Goal: Communication & Community: Answer question/provide support

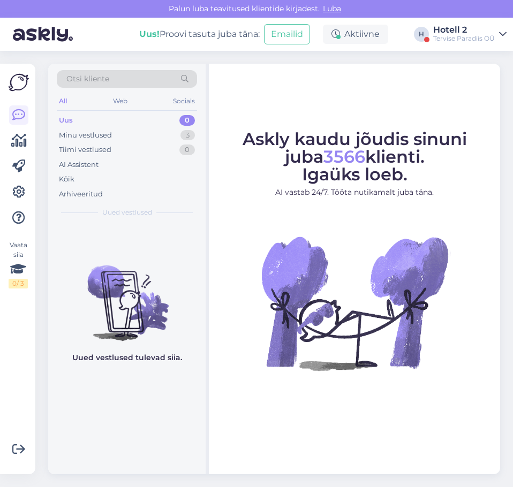
click at [158, 127] on div "Uus 0" at bounding box center [127, 120] width 140 height 15
click at [158, 131] on div "Minu vestlused 3" at bounding box center [127, 135] width 140 height 15
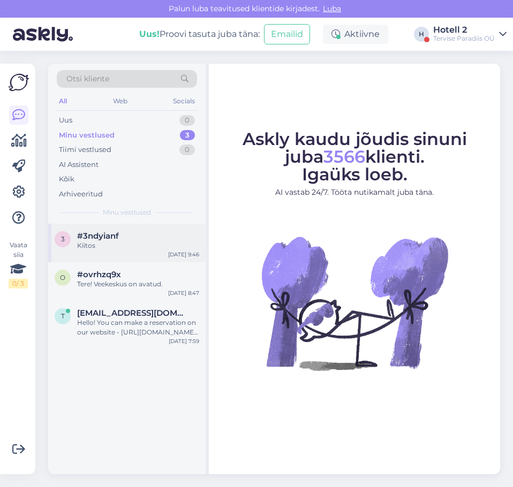
click at [96, 248] on div "Kiitos" at bounding box center [138, 246] width 122 height 10
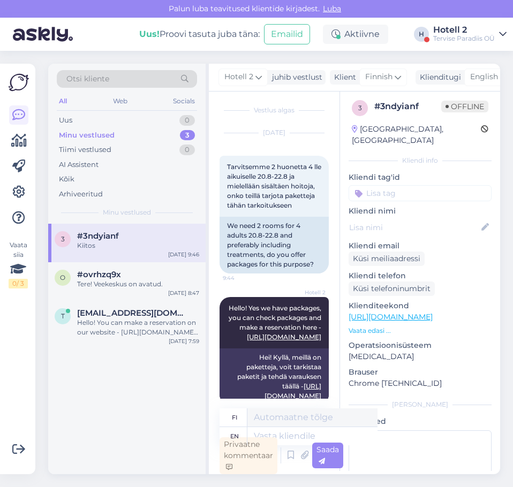
scroll to position [111, 0]
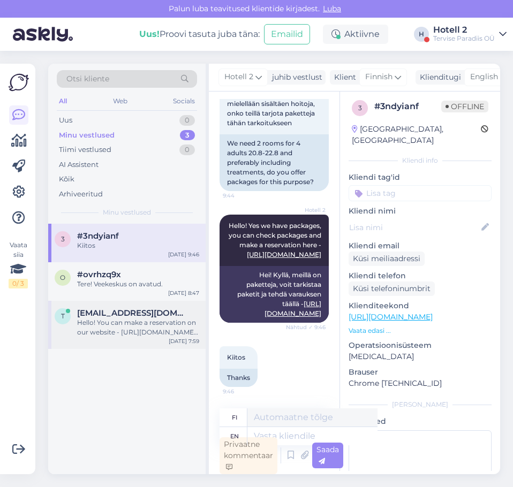
click at [95, 325] on div "Hello! You can make a reservation on our website - [URL][DOMAIN_NAME] or by the…" at bounding box center [138, 327] width 122 height 19
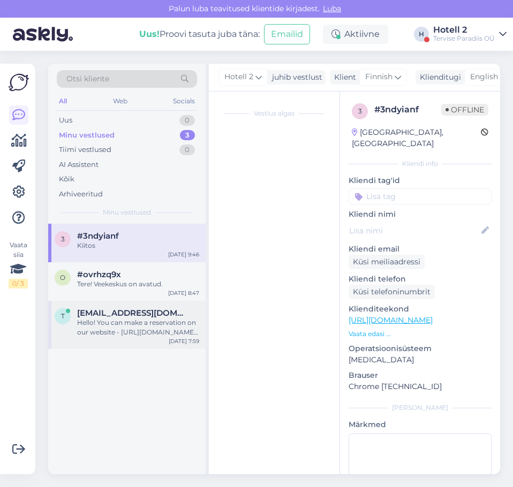
scroll to position [3, 0]
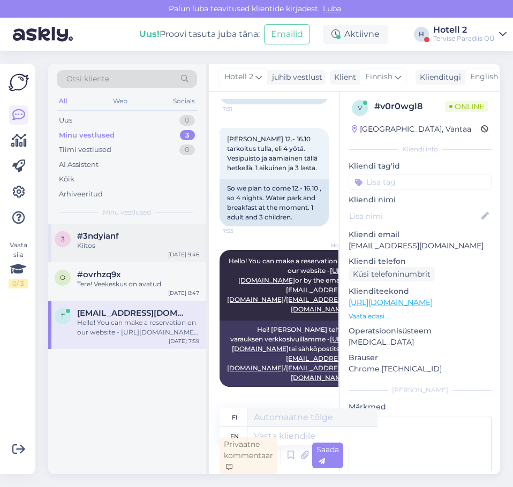
click at [108, 243] on div "Kiitos" at bounding box center [138, 246] width 122 height 10
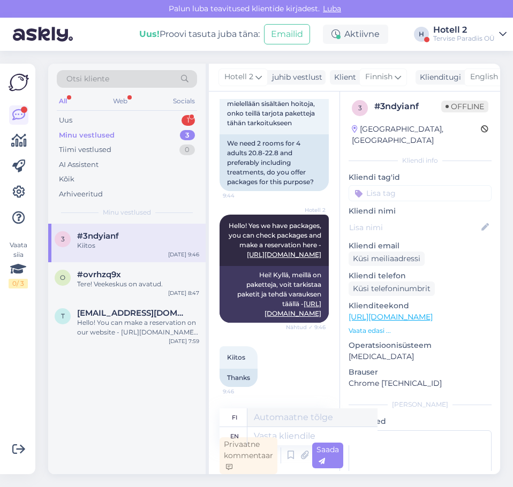
click at [177, 109] on div "All Web Socials" at bounding box center [127, 102] width 140 height 17
click at [177, 118] on div "Uus 1" at bounding box center [127, 120] width 140 height 15
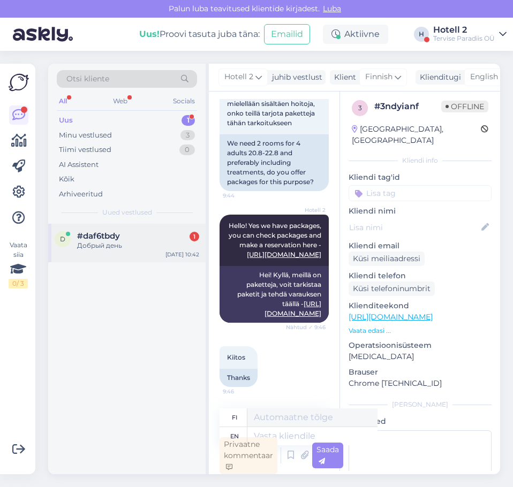
click at [120, 243] on div "Добрый день" at bounding box center [138, 246] width 122 height 10
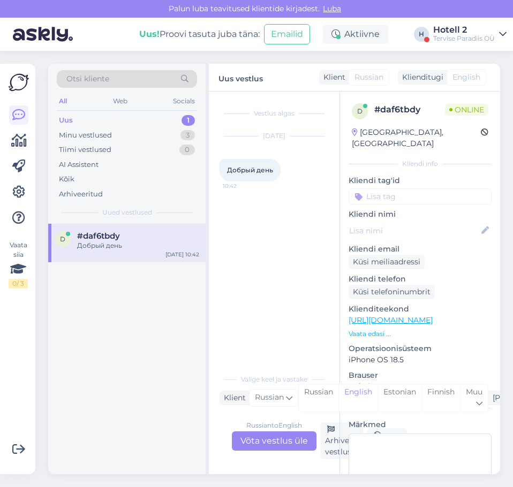
scroll to position [0, 0]
click at [261, 437] on div "Russian to English Võta vestlus üle" at bounding box center [274, 440] width 85 height 19
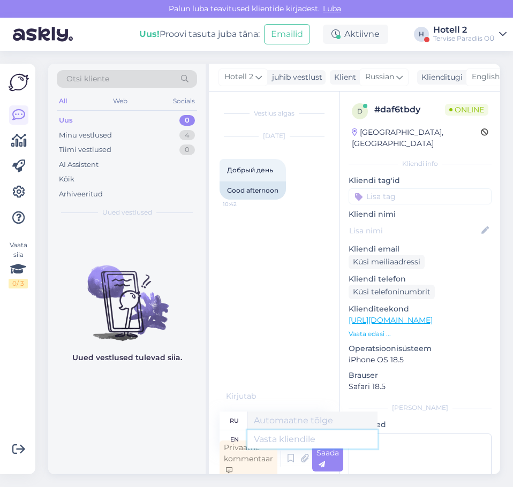
click at [259, 439] on textarea at bounding box center [312, 439] width 130 height 18
type textarea "Hello!"
type textarea "Привет!"
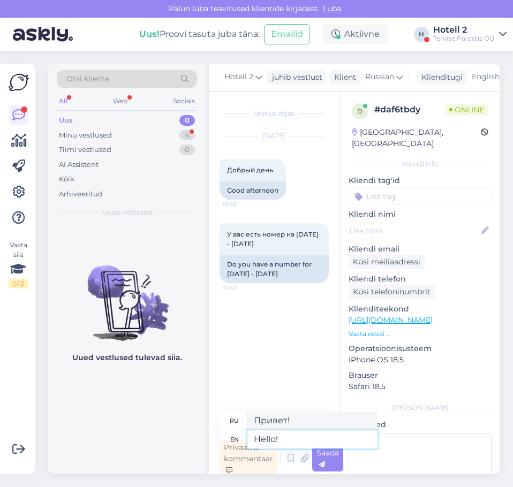
scroll to position [3, 0]
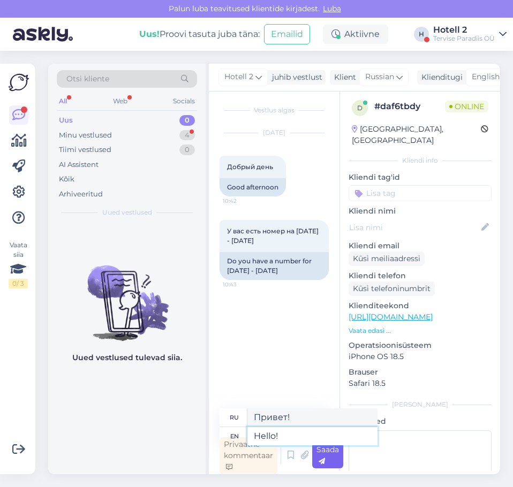
type textarea "Hello!"
click at [333, 448] on span "Saada" at bounding box center [327, 455] width 22 height 21
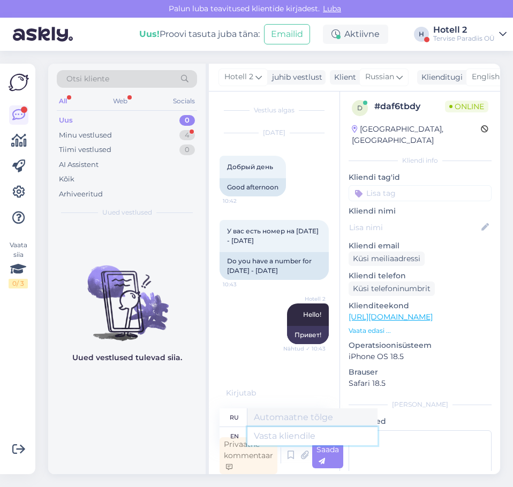
click at [277, 433] on textarea at bounding box center [312, 436] width 130 height 18
type textarea "You"
type textarea "Ты"
type textarea "You can che"
type textarea "Ты можешь"
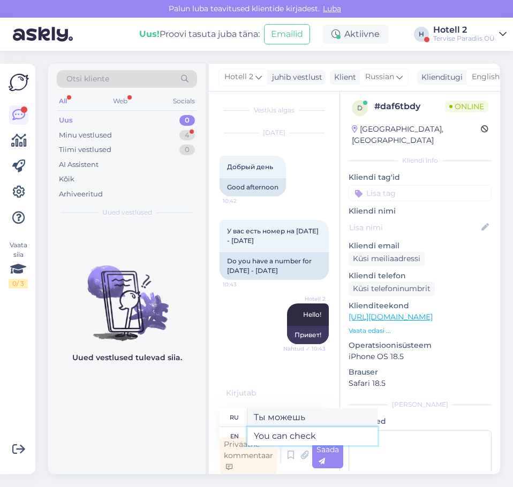
type textarea "You can check o"
type textarea "Вы можете проверить"
type textarea "You can check our a"
type textarea "Вы можете проверить наш"
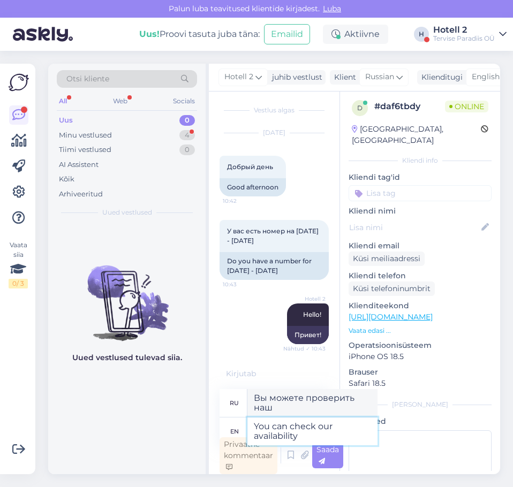
type textarea "You can check our availability"
type textarea "Вы можете проверить нашу доступность"
type textarea "You can check our availability and"
type textarea "Вы можете проверить нашу доступность и"
type textarea "You can check our availability and make a"
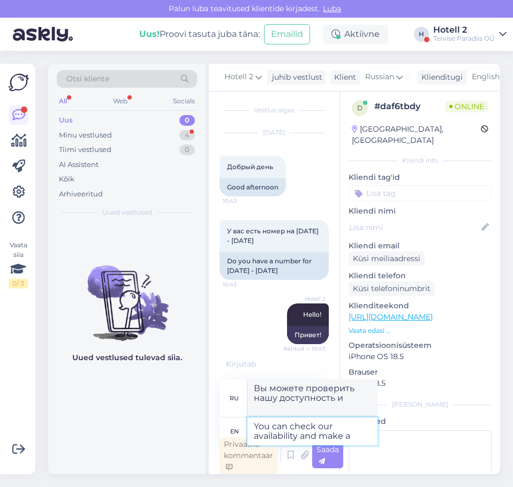
type textarea "Вы можете проверить нашу доступность и сделать"
type textarea "You can check our availability and make a"
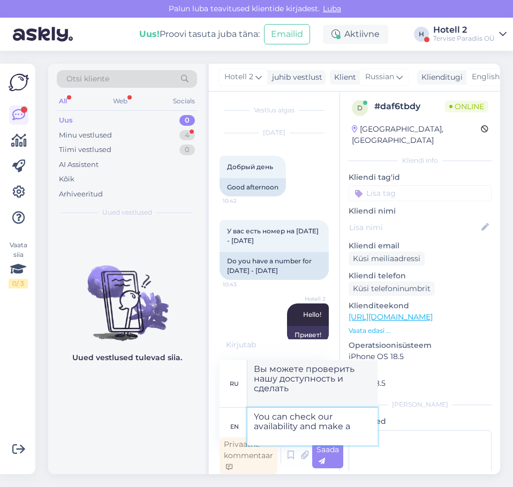
type textarea "Вы можете проверить нашу доступность и сделать заказ"
type textarea "You can check our availability and make a reservation here -"
type textarea "Проверить наличие свободных мест и сделать заказ можно здесь -"
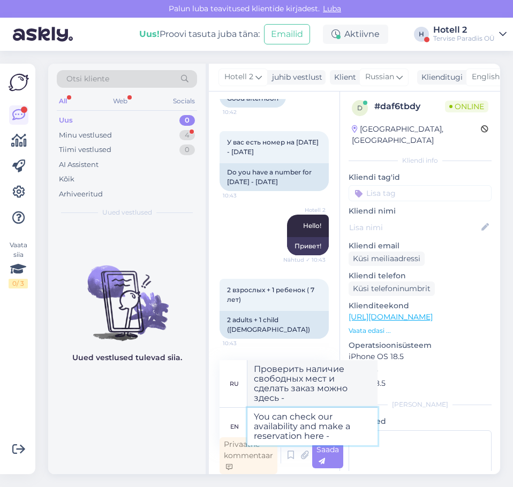
paste textarea "[URL][DOMAIN_NAME]"
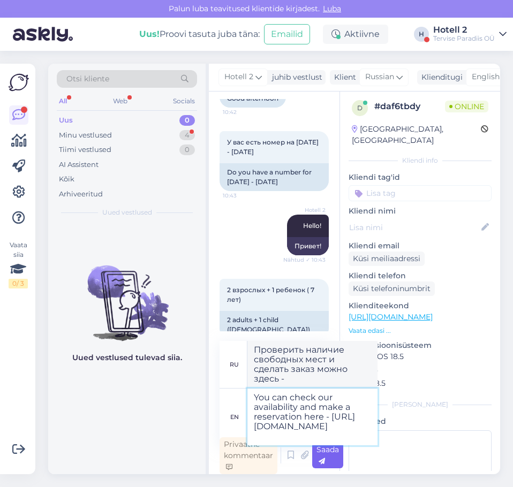
type textarea "You can check our availability and make a reservation here - [URL][DOMAIN_NAME]"
click at [322, 452] on span "Saada" at bounding box center [327, 455] width 22 height 21
type textarea "Проверить наличие мест и забронировать их можно здесь - [URL][DOMAIN_NAME]"
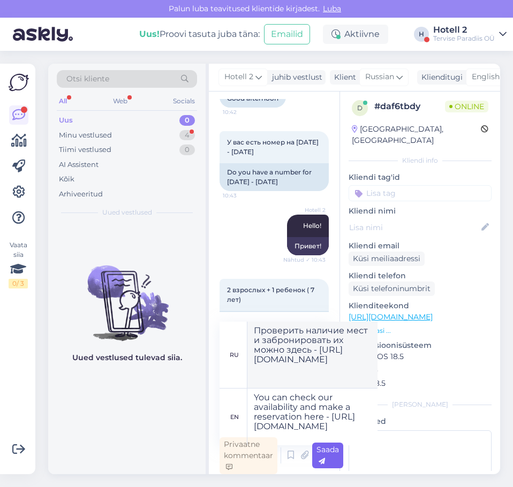
click at [331, 448] on span "Saada" at bounding box center [327, 455] width 22 height 21
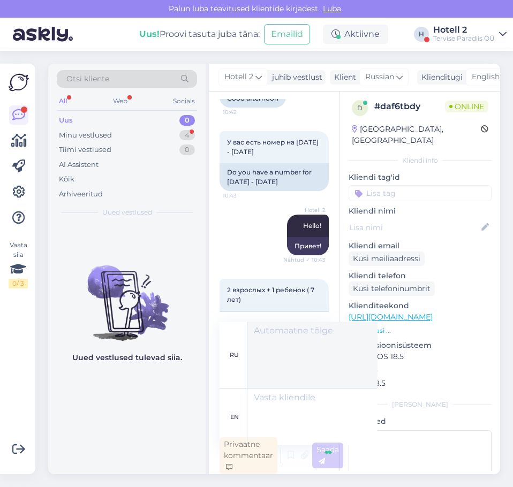
scroll to position [163, 0]
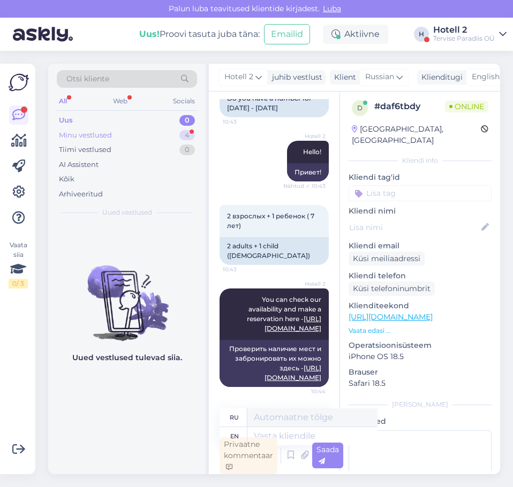
click at [96, 133] on div "Minu vestlused" at bounding box center [85, 135] width 53 height 11
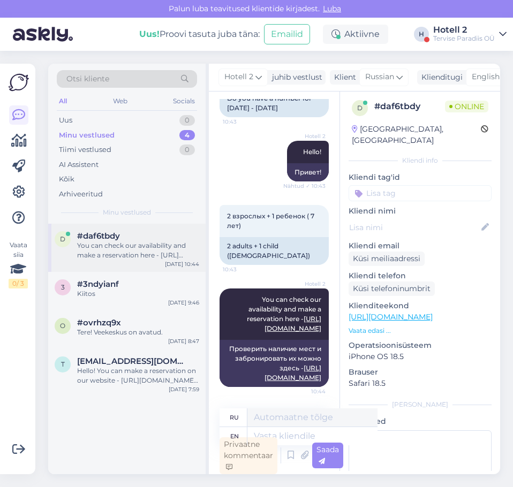
click at [129, 255] on div "You can check our availability and make a reservation here - [URL][DOMAIN_NAME]" at bounding box center [138, 250] width 122 height 19
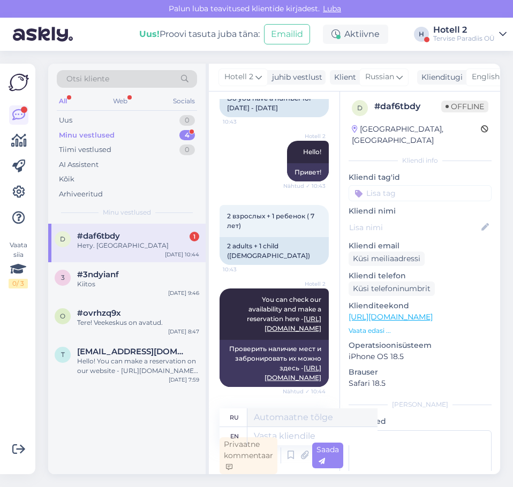
scroll to position [227, 0]
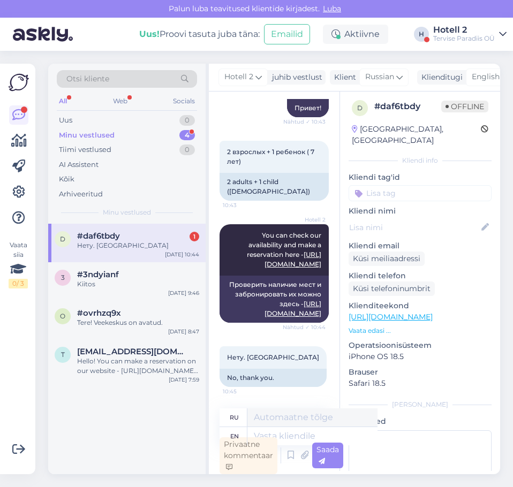
click at [131, 239] on div "#daf6tbdy 1" at bounding box center [138, 236] width 122 height 10
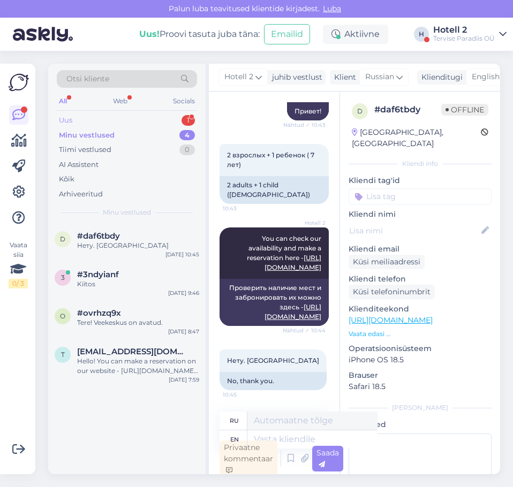
click at [163, 121] on div "Uus 1" at bounding box center [127, 120] width 140 height 15
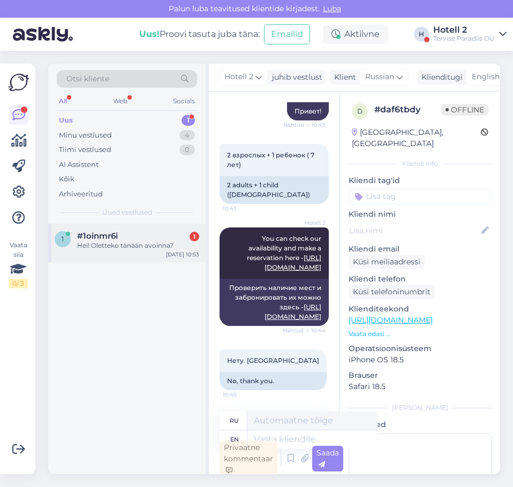
click at [142, 249] on div "Hei! Oletteko tänään avoinna?" at bounding box center [138, 246] width 122 height 10
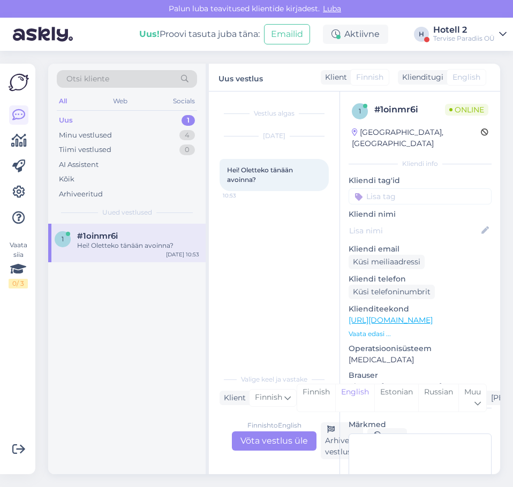
click at [263, 442] on div "Finnish to English Võta vestlus üle" at bounding box center [274, 440] width 85 height 19
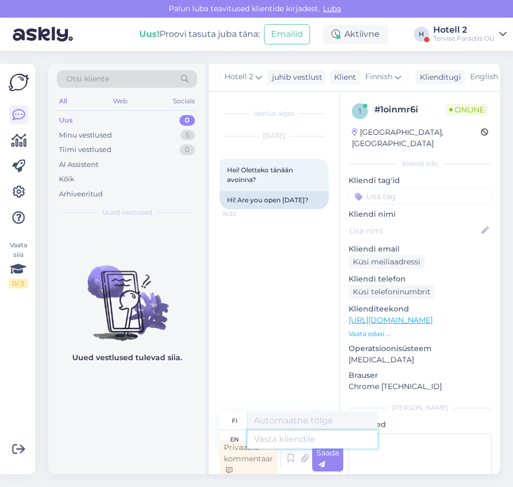
click at [284, 441] on textarea at bounding box center [312, 439] width 130 height 18
type textarea "Hello!"
type textarea "Hei!"
type textarea "Hello! The w"
type textarea "Hei! The"
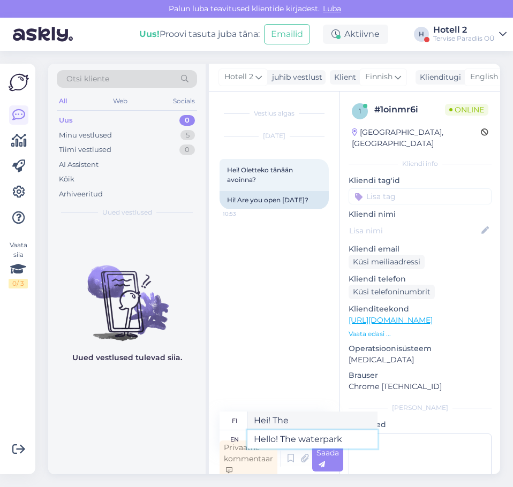
type textarea "Hello! The waterpark i"
type textarea "Hei! Vesipuisto"
type textarea "Hello! The waterpark is o"
type textarea "Hei! Vesipuisto on"
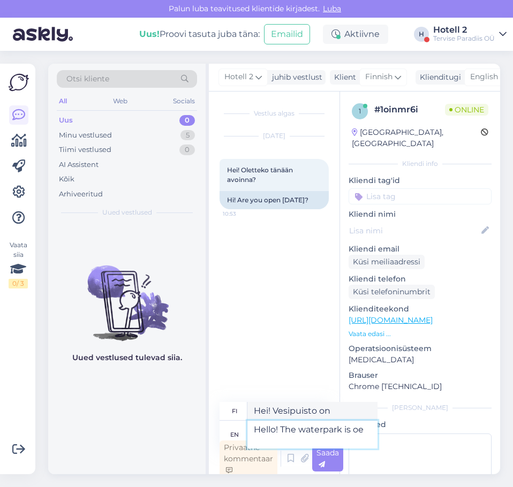
type textarea "Hello! The waterpark is oen"
type textarea "Hei! Vesipuisto on avoinna"
type textarea "Hello! The waterpark is"
type textarea "Hei! Vesipuisto on"
type textarea "Hello! The waterpark is open"
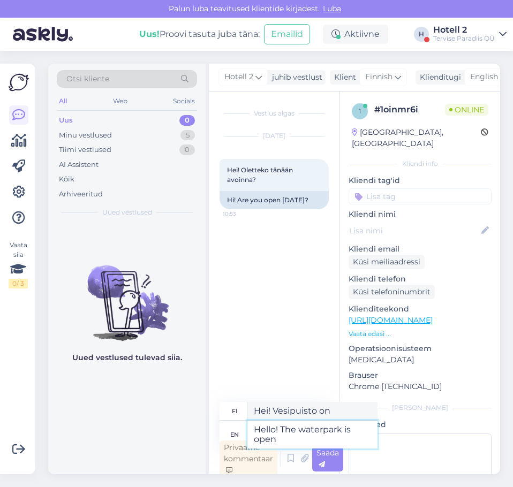
type textarea "Hei! Vesipuisto on avoinna"
click at [296, 428] on textarea "Hello! The waterpark is open" at bounding box center [312, 435] width 130 height 28
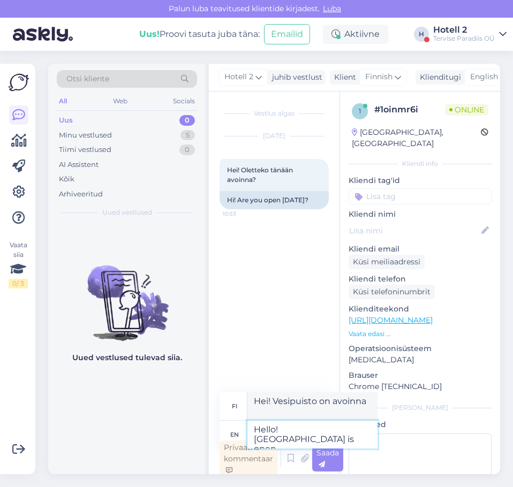
type textarea "Hello! Yes waterpark is open"
type textarea "Hei! Kyllä, vesipuisto on auki."
type textarea "Hello! Yes waterpark is open"
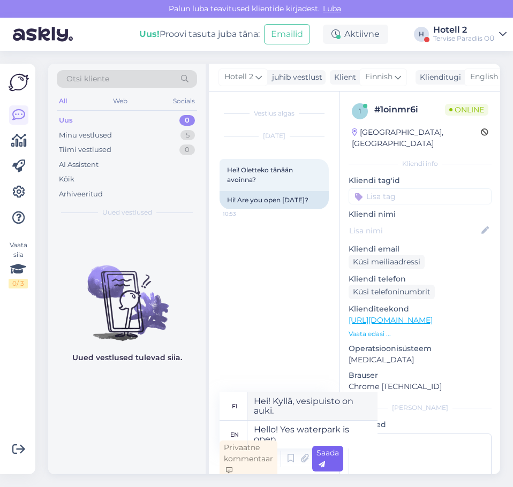
click at [320, 462] on icon at bounding box center [321, 464] width 6 height 6
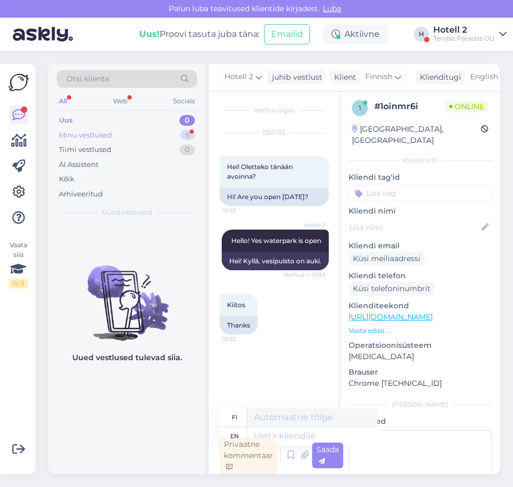
click at [162, 134] on div "Minu vestlused 5" at bounding box center [127, 135] width 140 height 15
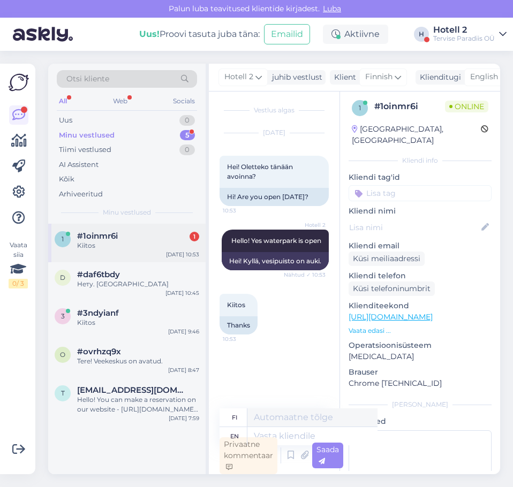
click at [139, 249] on div "Kiitos" at bounding box center [138, 246] width 122 height 10
click at [167, 119] on div "Uus 0" at bounding box center [127, 120] width 140 height 15
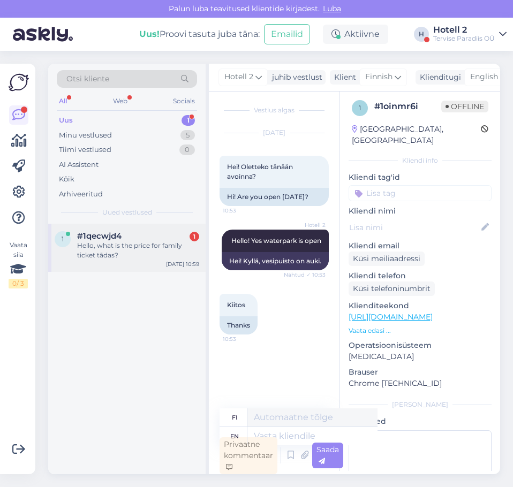
click at [164, 251] on div "Hello, what is the price for family ticket tādas?" at bounding box center [138, 250] width 122 height 19
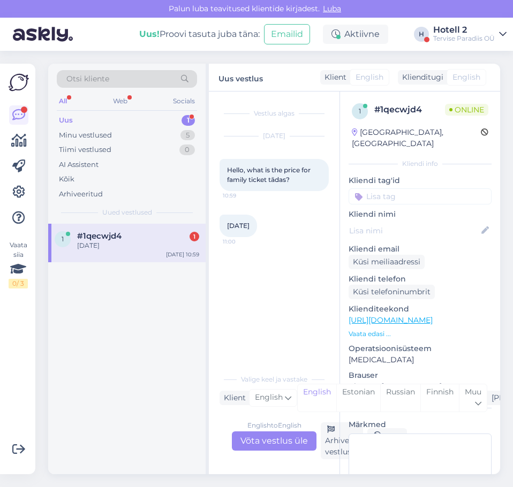
click at [256, 437] on div "English to English Võta vestlus üle" at bounding box center [274, 440] width 85 height 19
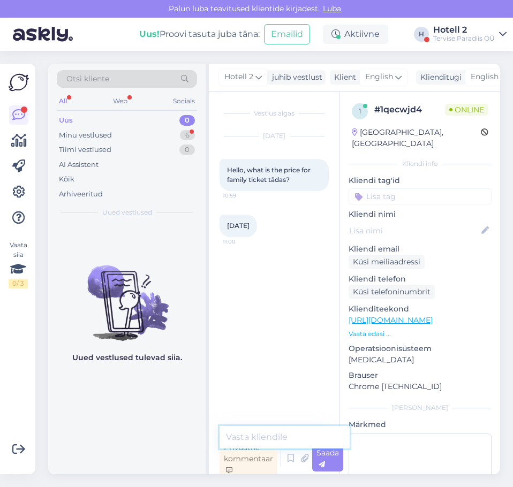
click at [270, 434] on textarea at bounding box center [284, 437] width 130 height 22
paste textarea "[URL][DOMAIN_NAME]"
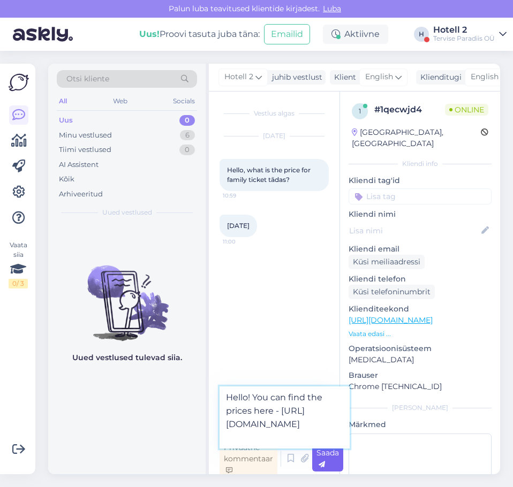
type textarea "Hello! You can find the prices here - [URL][DOMAIN_NAME]"
click at [327, 462] on div "Saada" at bounding box center [327, 459] width 31 height 26
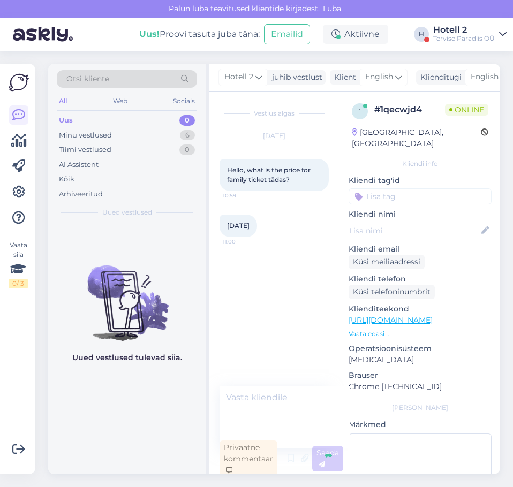
scroll to position [3, 0]
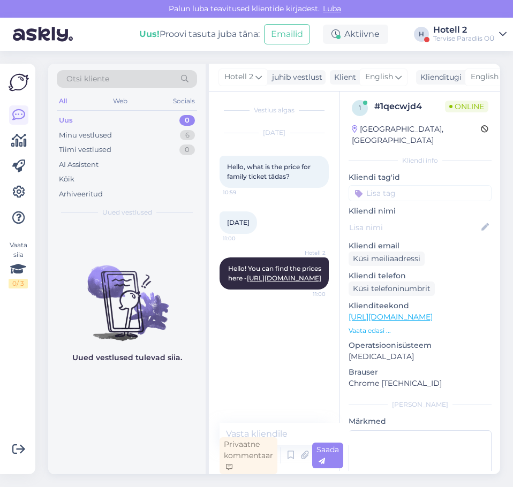
click at [139, 121] on div "Uus 0" at bounding box center [127, 120] width 140 height 15
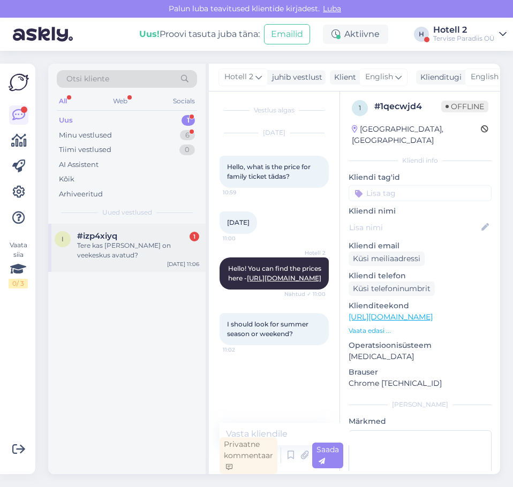
click at [154, 239] on div "#izp4xiyq 1" at bounding box center [138, 236] width 122 height 10
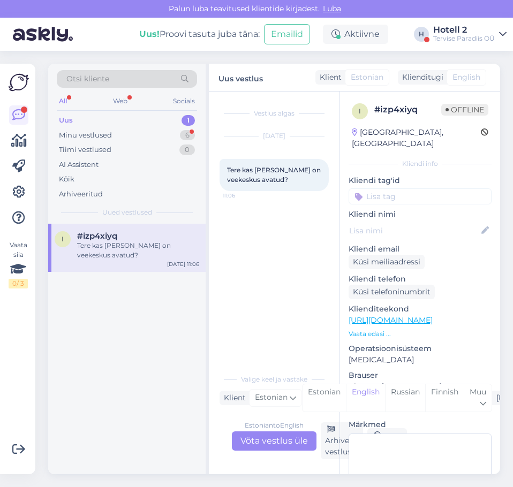
click at [277, 442] on div "Estonian to English Võta vestlus üle" at bounding box center [274, 440] width 85 height 19
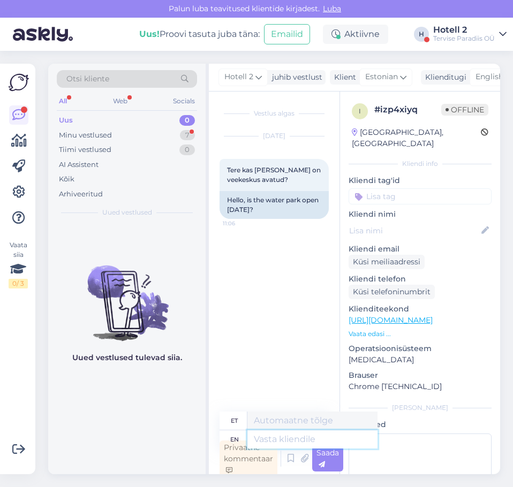
click at [277, 437] on textarea at bounding box center [312, 439] width 130 height 18
type textarea "Hello!"
type textarea "Tere!"
type textarea "Hello! Yes"
type textarea "Tere! [GEOGRAPHIC_DATA]"
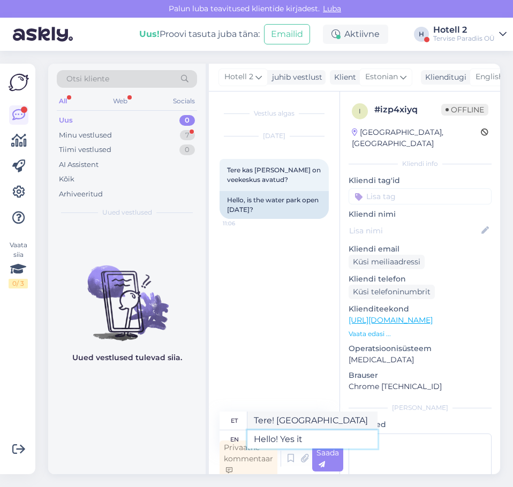
type textarea "Hello! Yes it"
type textarea "Tere! Jah, see on"
type textarea "Hello! Yes it is"
type textarea "Tere! Jah, on [PERSON_NAME]"
type textarea "Hello! Yes it is open"
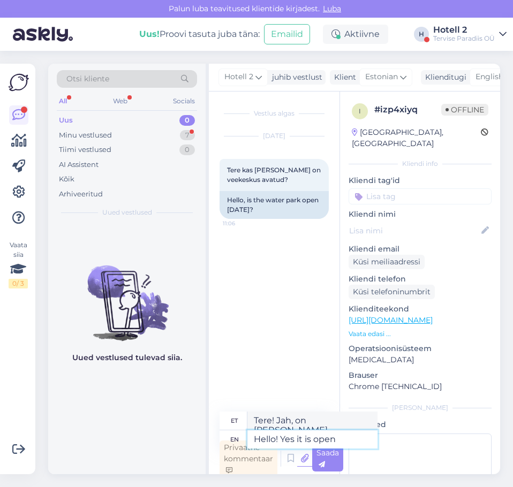
type textarea "Tere! Jah, see on avatud."
type textarea "Hello! Yes it is open"
click at [322, 463] on icon at bounding box center [321, 464] width 6 height 6
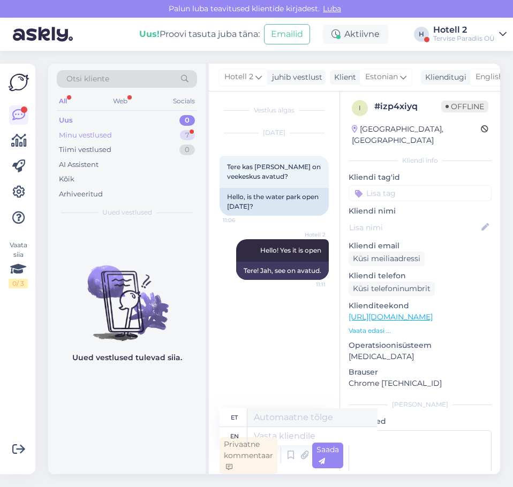
click at [168, 133] on div "Minu vestlused 7" at bounding box center [127, 135] width 140 height 15
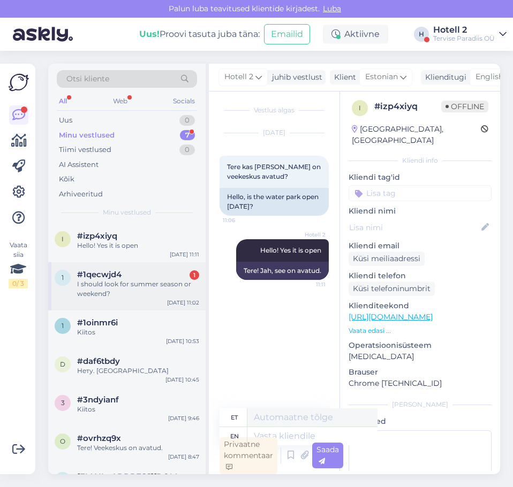
click at [110, 295] on div "I should look for summer season or weekend?" at bounding box center [138, 288] width 122 height 19
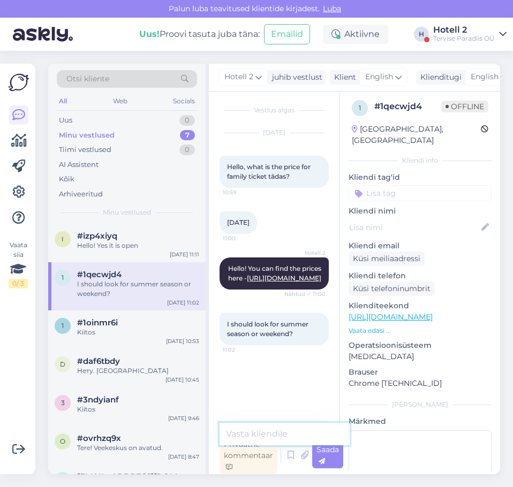
click at [278, 433] on textarea at bounding box center [284, 434] width 130 height 22
type textarea "Summer))"
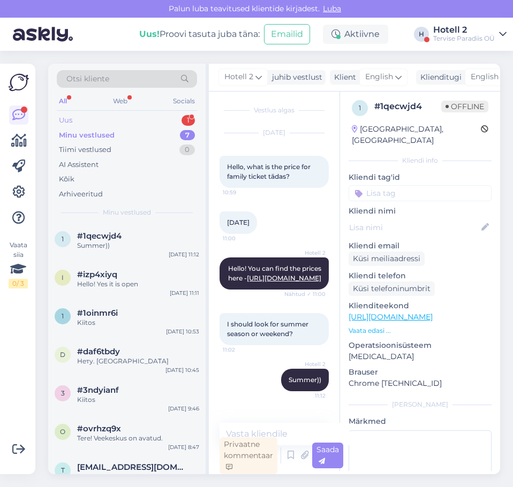
click at [101, 120] on div "Uus 1" at bounding box center [127, 120] width 140 height 15
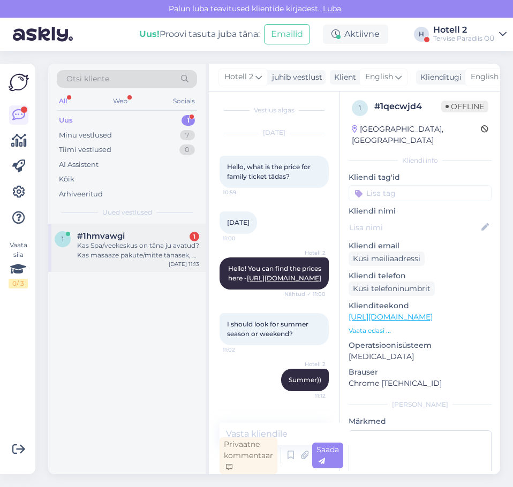
click at [108, 255] on div "Kas Spa/veekeskus on täna ju avatud? Kas masaaze pakute/mitte tänasek, al 16:00…" at bounding box center [138, 250] width 122 height 19
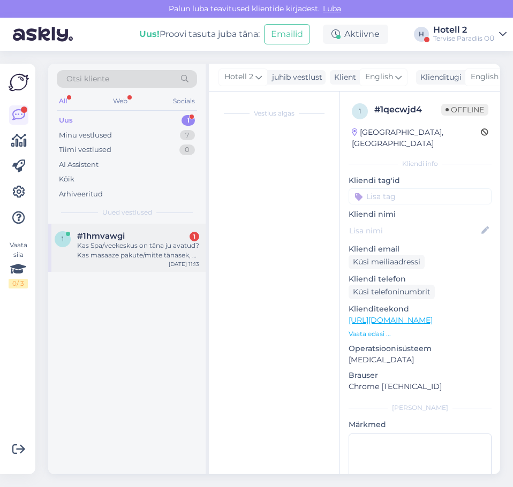
scroll to position [0, 0]
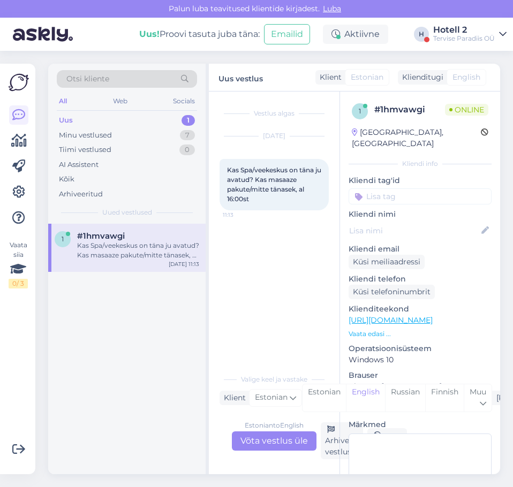
click at [265, 438] on div "Estonian to English Võta vestlus üle" at bounding box center [274, 440] width 85 height 19
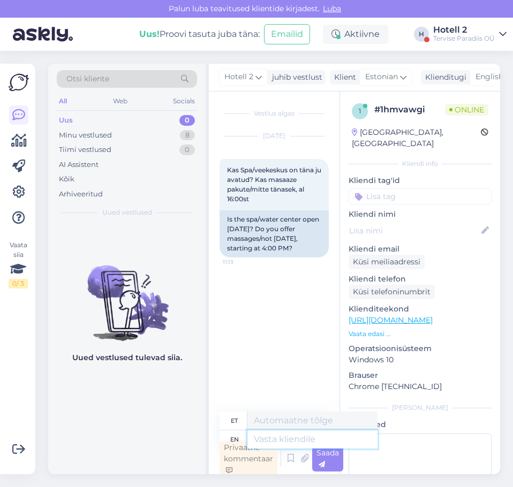
click at [265, 438] on textarea at bounding box center [312, 439] width 130 height 18
type textarea "Hello!"
type textarea "Tere!"
type textarea "Hello! Waterpark is"
type textarea "Tere! [GEOGRAPHIC_DATA]"
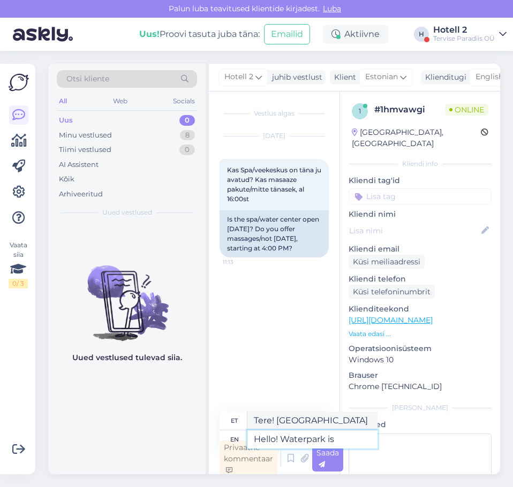
type textarea "Hello! Waterpark is"
type textarea "Tere! [GEOGRAPHIC_DATA] on"
type textarea "Hello! Waterpark is open"
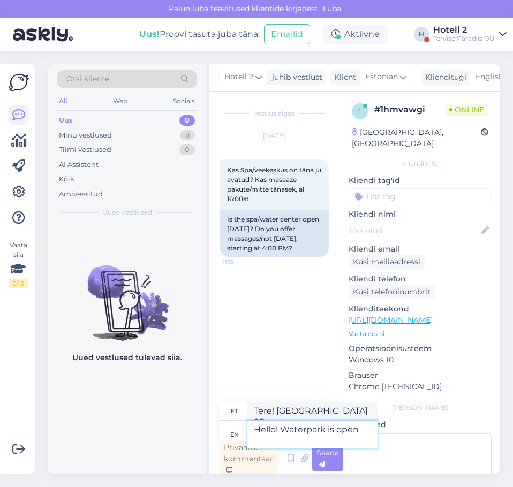
type textarea "Tere! Veepark on avatud"
type textarea "Hello! Waterpark is open,"
type textarea "Tere! Veepark on avatud."
type textarea "Hello! Waterpark is open, for th"
type textarea "Tere! Veepark on avatud"
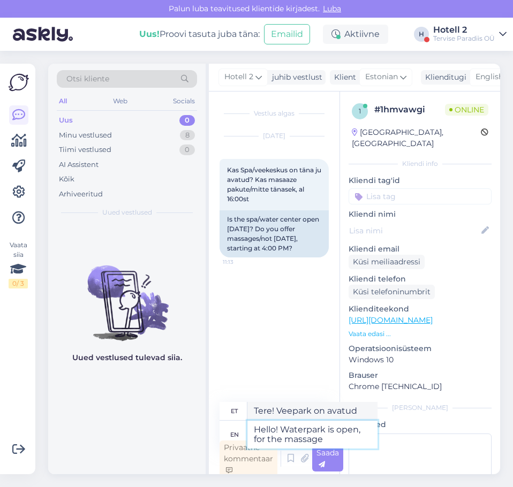
type textarea "Hello! Waterpark is open, for the massages"
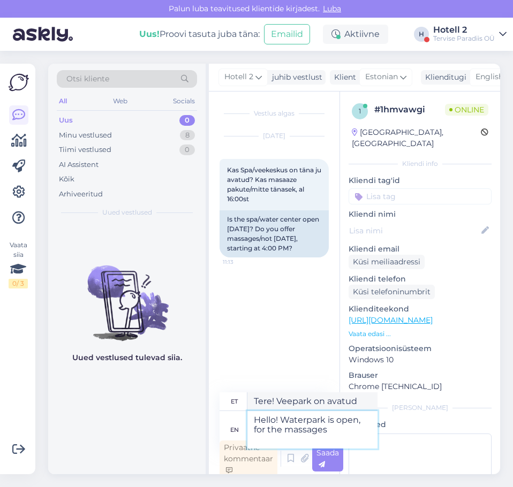
type textarea "Tere! Veepark on massaažideks avatud."
type textarea "Hello! Waterpark is open, for the massages you ca"
type textarea "Tere! Veepark on avatud massaažideks, mida saate nautida"
type textarea "Hello! Waterpark is open, for the massages you can"
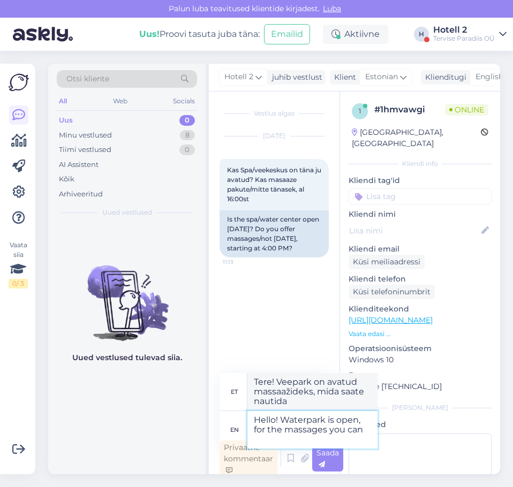
type textarea "Tere! Veepark on avatud, massaaže saab nautida"
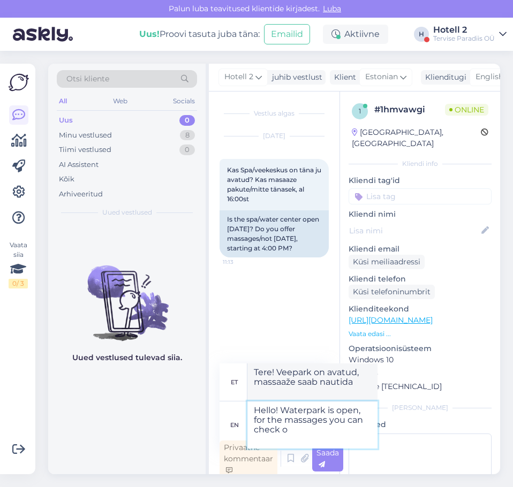
type textarea "Hello! Waterpark is open, for the massages you can check on"
type textarea "Tere! Veepark on avatud, massaažide kohta saate vaadata"
type textarea "Hello! Waterpark is open, for the massages you can check on o"
type textarea "Tere! Veepark on avatud, massaažide osas saate vaadata."
type textarea "Hello! Waterpark is open, for the massages you can check on our"
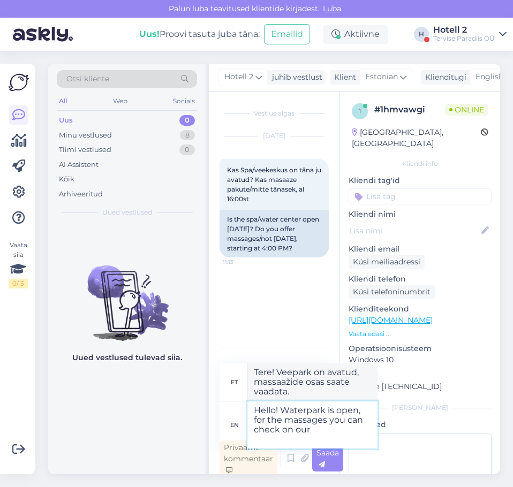
type textarea "Tere! Veepark on avatud, massaažide kohta saate lisateavet meie lehelt."
type textarea "Hello! Waterpark is open, for the massages you can check on our website"
type textarea "Tere! Veepark on avatud, massaažide kohta saate lisateavet meie veebisaidilt."
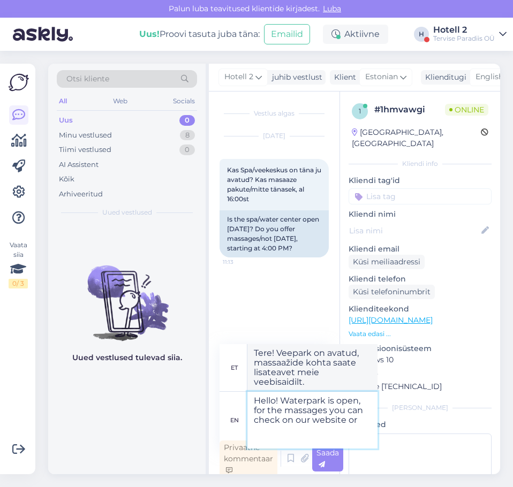
type textarea "Hello! Waterpark is open, for the massages you can check on our website or"
type textarea "Tere! Veepark on avatud, massaažide kohta saate teavet meie veebisaidilt või"
type textarea "Hello! Waterpark is open, for the massages you can check on our website or cont…"
type textarea "Tere! Veepark on avatud, massaažide kohta saate lisateavet meie veebisaidilt võ…"
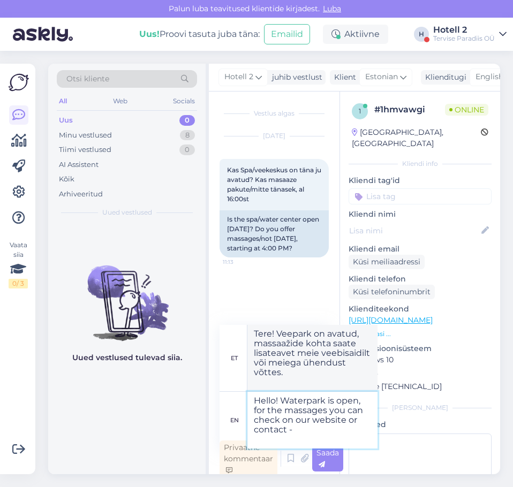
type textarea "Hello! Waterpark is open, for the massages you can check on our website or cont…"
type textarea "Tere! Veepark on avatud, massaažide kohta saate lisateavet meie veebisaidilt võ…"
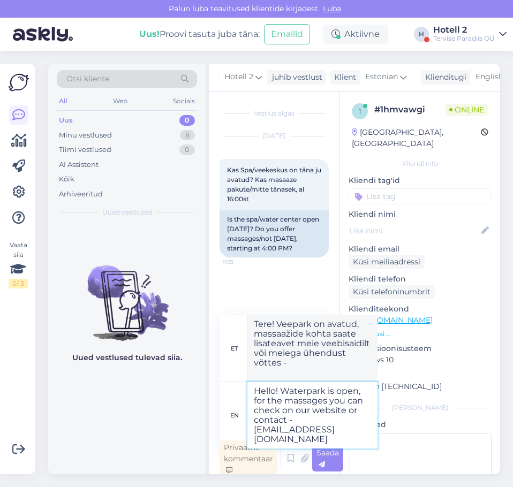
type textarea "Hello! Waterpark is open, for the massages you can check on our website or cont…"
type textarea "Tere! Veepark on avatud, massaažide kohta saate lisateavet meie veebisaidilt võ…"
type textarea "Hello! Waterpark is open, for the massages you can check on our website or cont…"
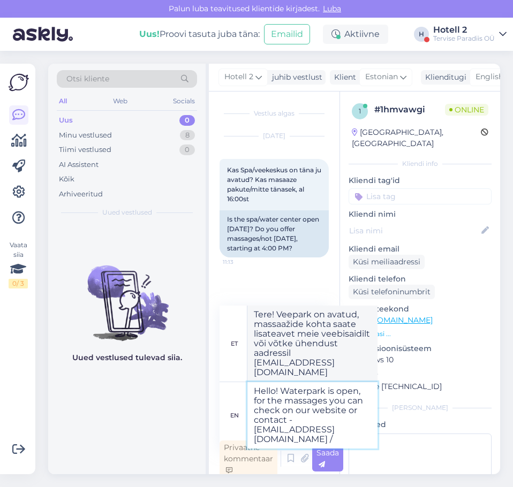
type textarea "Tere! Veepark on avatud, massaažide kohta saate lisateavet meie veebisaidilt võ…"
type textarea "Hello! Waterpark is open, for the massages you can check on our website or cont…"
type textarea "Tere! Veepark on avatud, massaažide kohta saate lisateavet meie veebisaidilt võ…"
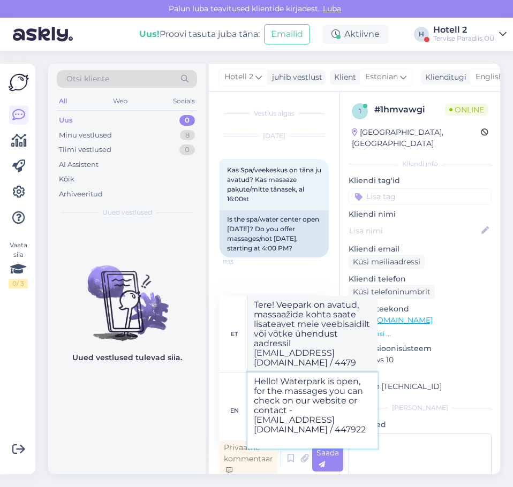
type textarea "Hello! Waterpark is open, for the massages you can check on our website or cont…"
type textarea "Tere! Veepark on avatud, massaažide kohta saate lisateavet meie veebisaidilt võ…"
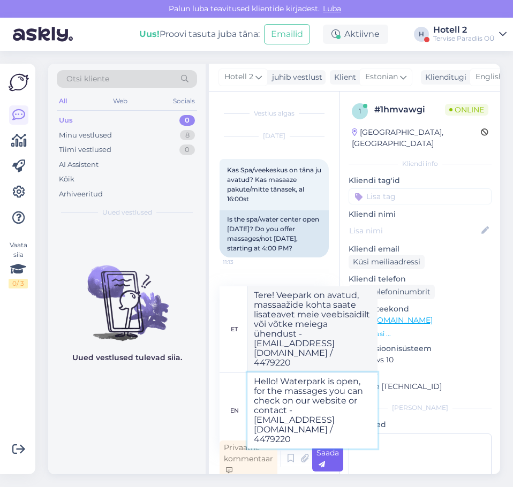
type textarea "Hello! Waterpark is open, for the massages you can check on our website or cont…"
click at [335, 461] on div "Saada" at bounding box center [327, 459] width 31 height 26
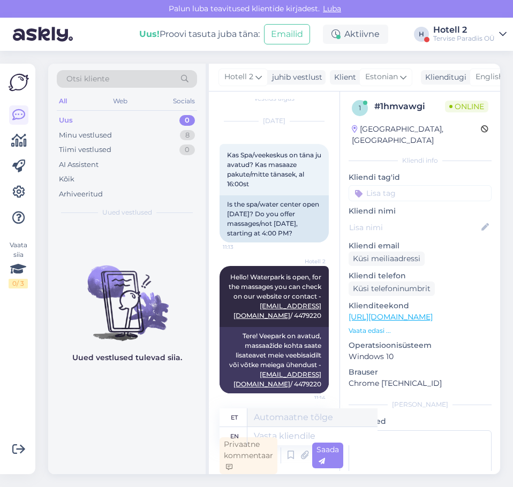
scroll to position [18, 0]
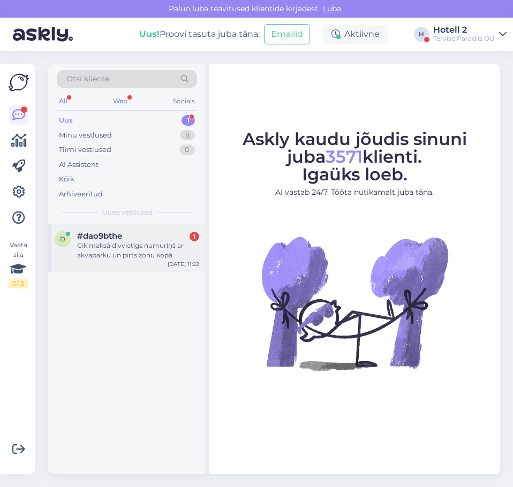
click at [148, 248] on div "Cik maksā divvietīgs numuriņš ar akvaparku un pirts zonu kopā" at bounding box center [138, 250] width 122 height 19
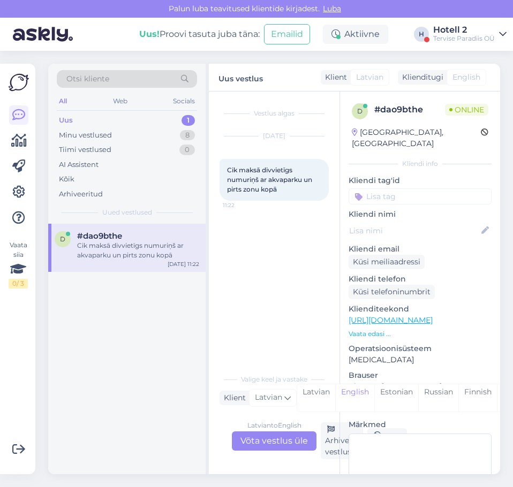
click at [266, 444] on div "Latvian to English Võta vestlus üle" at bounding box center [274, 440] width 85 height 19
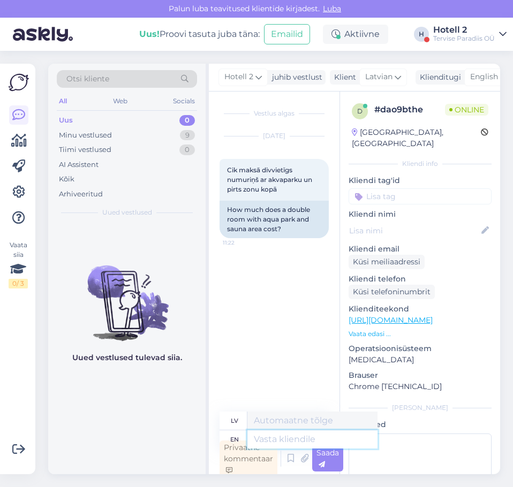
click at [274, 438] on textarea at bounding box center [312, 439] width 130 height 18
type textarea "Hello!"
type textarea "Sveiki!"
type textarea "Hello! You"
type textarea "Sveiki! Tu"
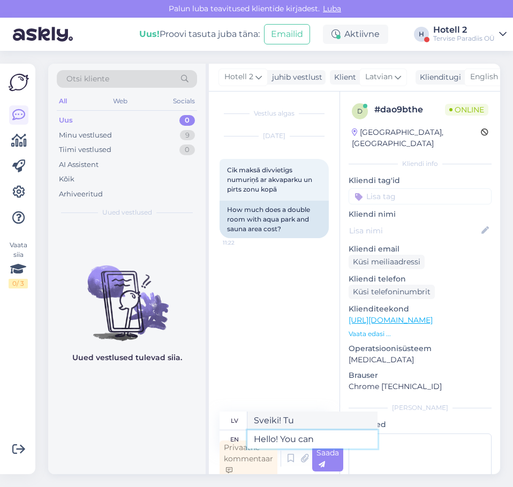
type textarea "Hello! You can"
type textarea "Sveiki! Jūs varat"
type textarea "Hello! You can check"
type textarea "Sveiki! Varat pārbaudīt"
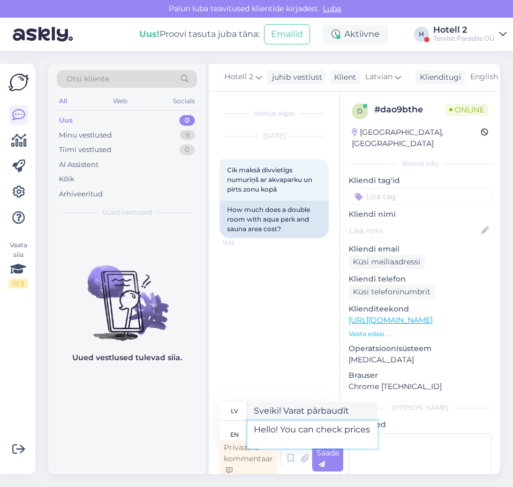
type textarea "Hello! You can check prices"
type textarea "Sveiki! Jūs varat pārbaudīt cenas"
type textarea "Hello! You can check prices and"
type textarea "Sveiki! Jūs varat pārbaudīt cenas un"
type textarea "Hello! You can check prices and availa"
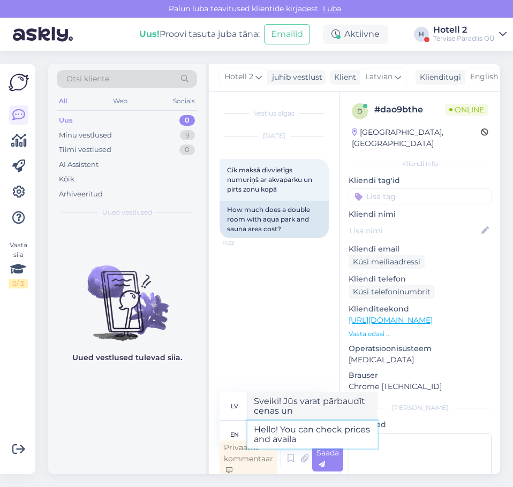
type textarea "Sveiki! Jūs varat pārbaudīt cenas un pieejamību"
type textarea "Hello! You can check prices and"
type textarea "Sveiki! Jūs varat pārbaudīt cenas un"
type textarea "Hello! You can check prices and make a"
type textarea "Sveiki! Jūs varat pārbaudīt cenas un veikt"
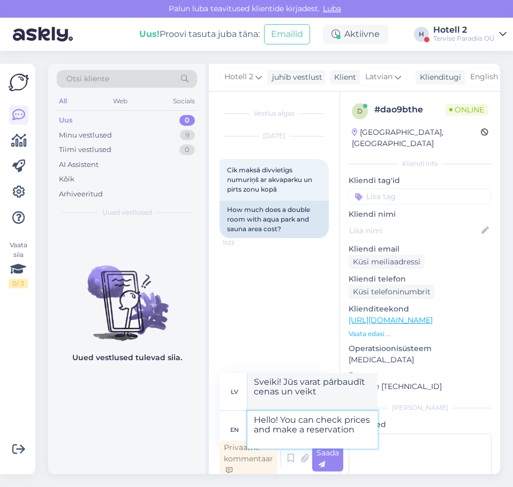
type textarea "Hello! You can check prices and make a reservation h"
type textarea "Sveiki! Varat pārbaudīt cenas un veikt rezervāciju."
type textarea "Hello! You can check prices and make a reservation here -"
type textarea "Sveiki! Šeit varat pārbaudīt cenas un veikt rezervāciju —"
paste textarea "[URL][DOMAIN_NAME]"
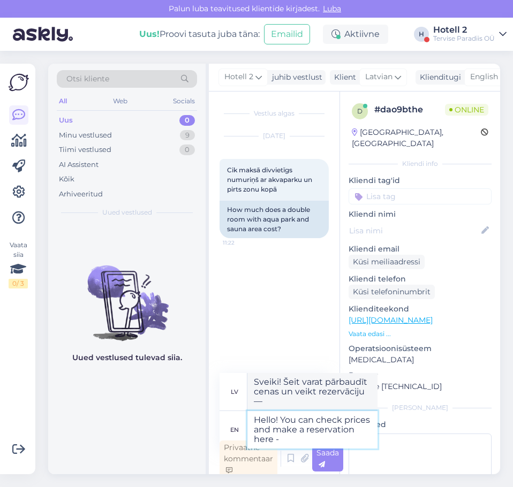
type textarea "Hello! You can check prices and make a reservation here - https://terviseparadi…"
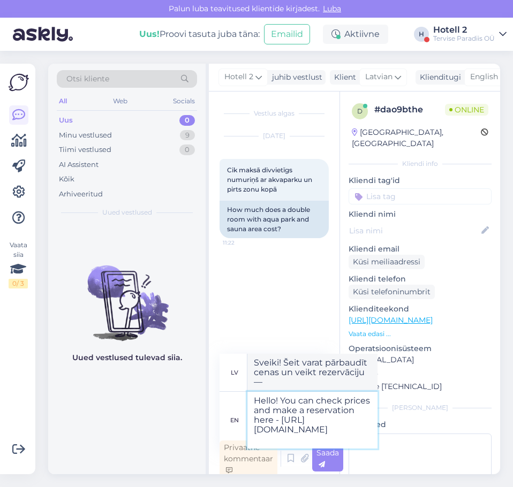
type textarea "Sveiki! Cenas varat pārbaudīt un rezervāciju veikt šeit — https://terviseparadi…"
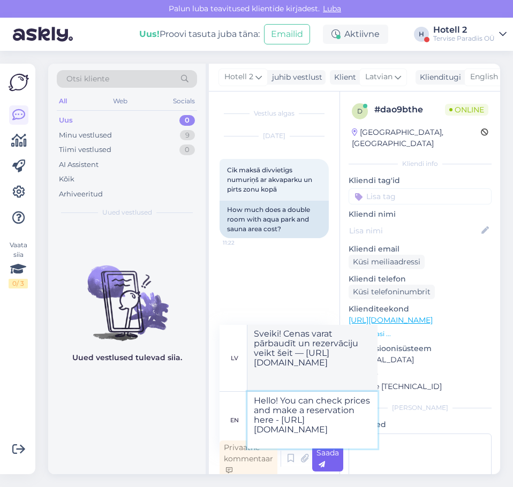
type textarea "Hello! You can check prices and make a reservation here - https://terviseparadi…"
click at [337, 463] on div "Saada" at bounding box center [327, 459] width 31 height 26
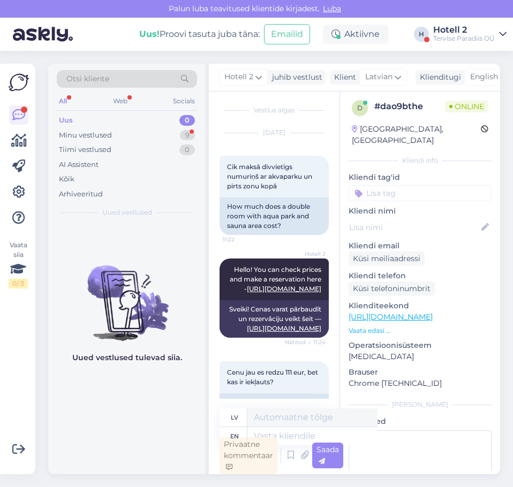
scroll to position [54, 0]
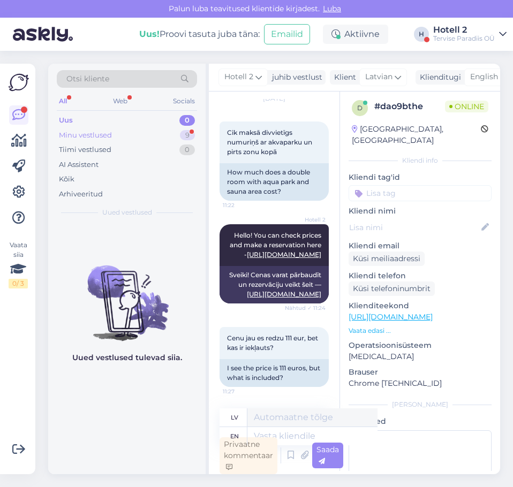
click at [141, 134] on div "Minu vestlused 9" at bounding box center [127, 135] width 140 height 15
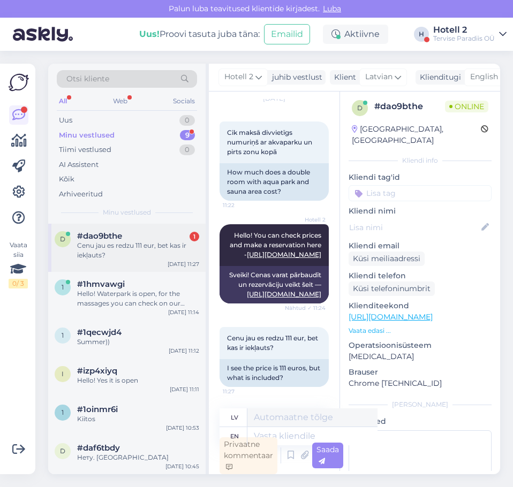
click at [128, 253] on div "Cenu jau es redzu 111 eur, bet kas ir iekļauts?" at bounding box center [138, 250] width 122 height 19
click at [281, 433] on textarea at bounding box center [312, 436] width 130 height 18
type textarea "Thereś"
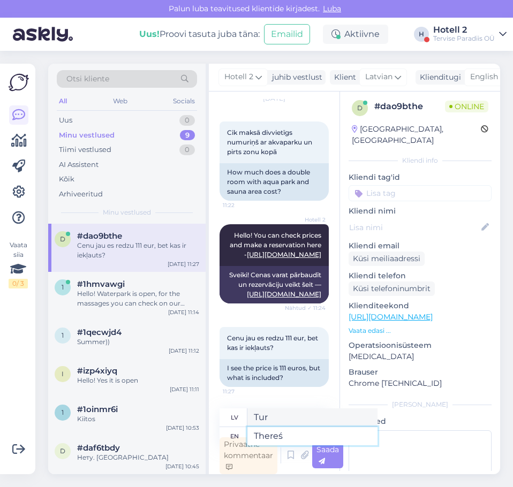
type textarea "Thereś"
type textarea "There"
type textarea "Tur"
type textarea "There´s"
type textarea "Tur ir"
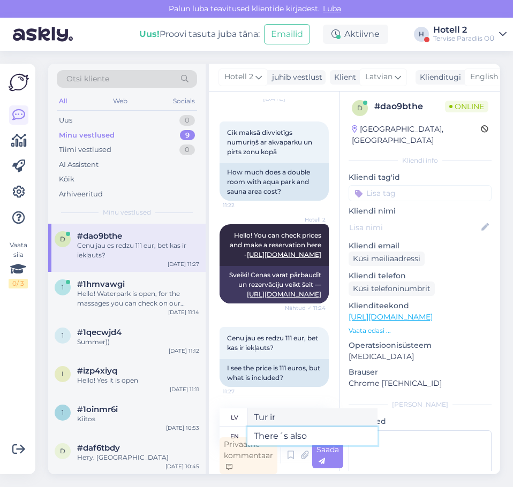
type textarea "There´s also"
type textarea "Tur ir arī"
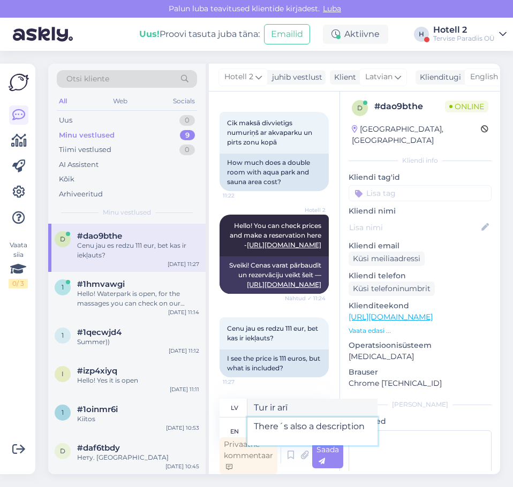
type textarea "There´s also a description"
type textarea "Ir arī apraksts"
type textarea "There´s also a description to e"
type textarea "Ir arī apraksts par"
type textarea "There´s also a description to each"
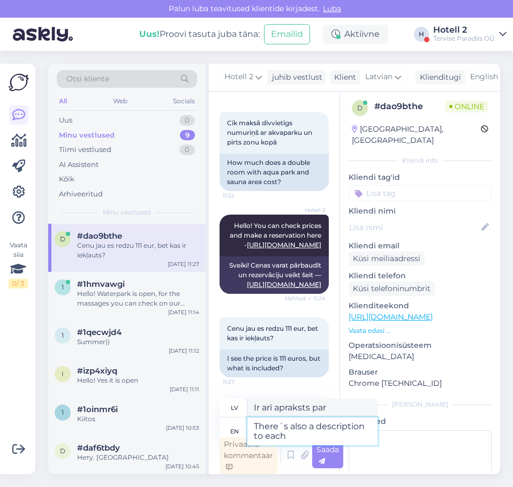
type textarea "Katram ir arī apraksts"
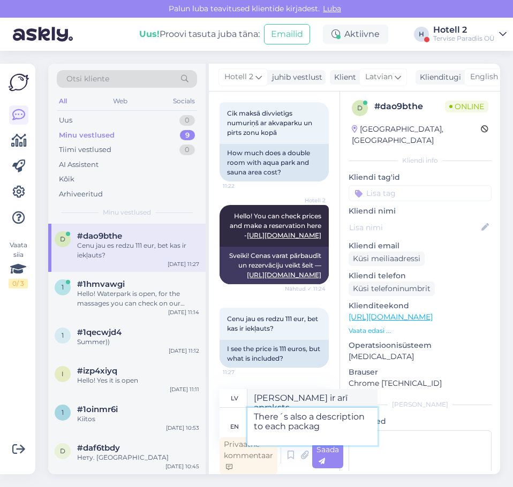
type textarea "There´s also a description to each package"
type textarea "Katram iepakojumam ir arī apraksts."
type textarea "There´s also a description to each package))"
type textarea "Katram iepakojumam ir arī apraksts))"
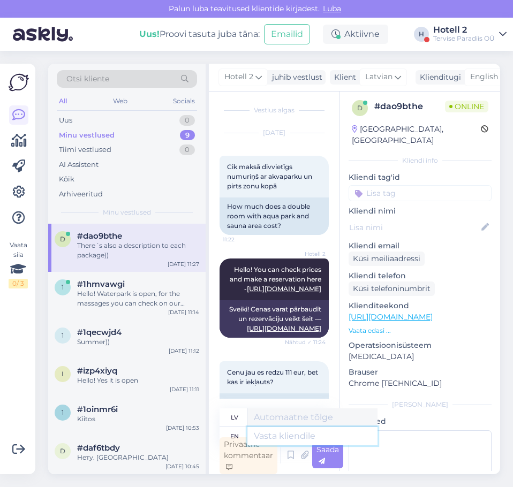
scroll to position [137, 0]
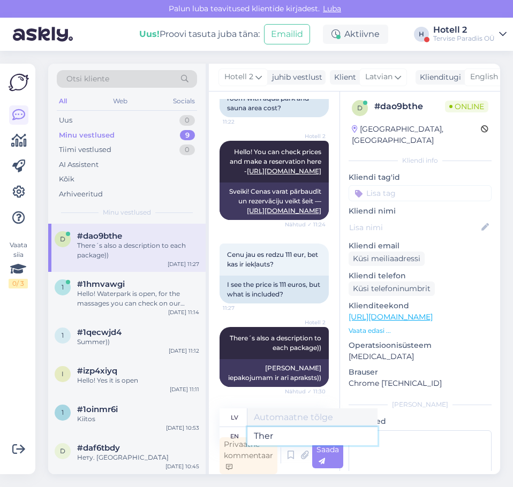
type textarea "There"
type textarea "Tur"
type textarea "There´s"
type textarea "Tur ir"
type textarea "There´s a butto"
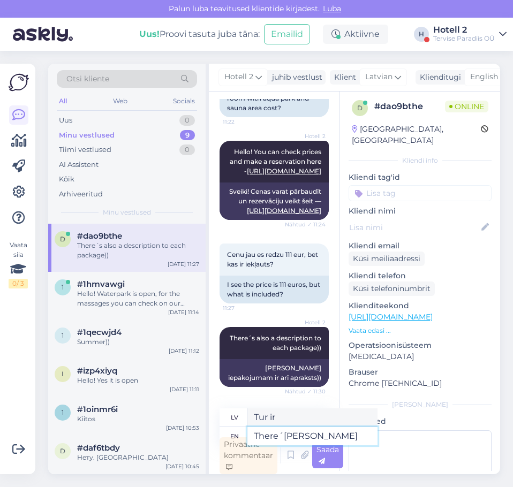
type textarea "Tur ir poga"
type textarea "There´s a button "s"
type textarea "Tur ir poga ""
type textarea "There´s a button "see"
type textarea "Tur ir poga "skatīt""
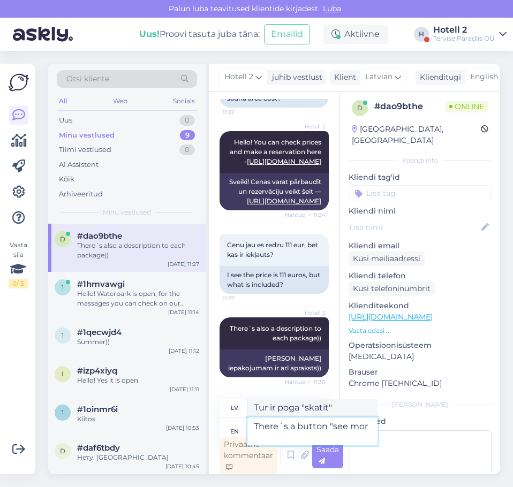
type textarea "There´s a button "see more"
type textarea "Ir poga "Skatīt vairāk""
type textarea "There´s a button "see more""
type textarea "Ir poga "skatīt vairāk""
type textarea "There´s a button "see more" next"
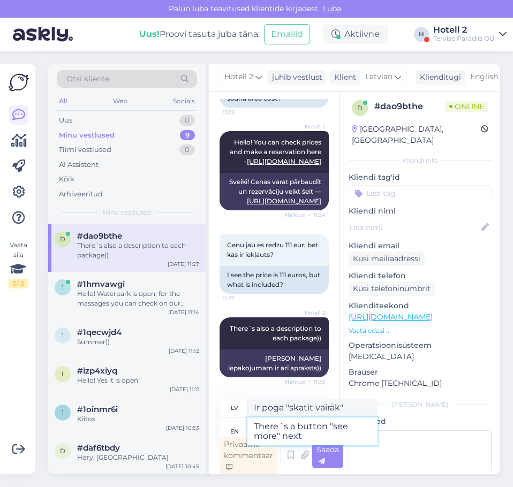
type textarea "Tālāk ir poga “skatīt vairāk”"
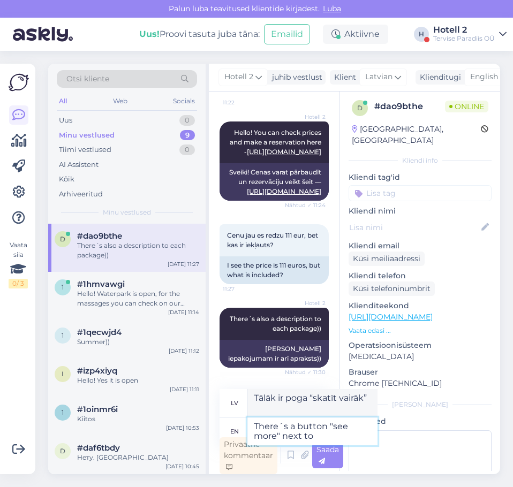
type textarea "There´s a button "see more" next to"
type textarea "Blakus ir poga “skatīt vairāk”."
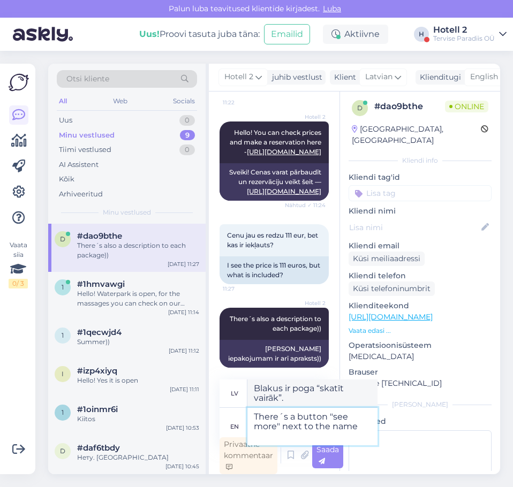
type textarea "There´s a button "see more" next to the name o"
type textarea "Blakus nosaukumam ir poga “skatīt vairāk”"
type textarea "There´s a button "see more" next to the name of th"
type textarea "Blakus nosaukumam ir poga “skatīt vairāk”."
type textarea "There´s a button "see more" next to the name of the package"
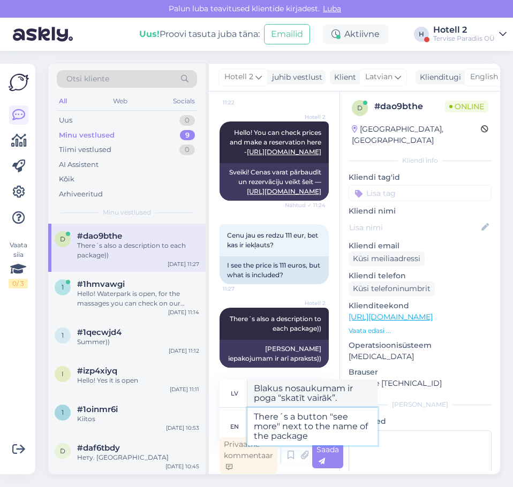
type textarea "Blakus pakotnes nosaukumam ir poga “skatīt vairāk”."
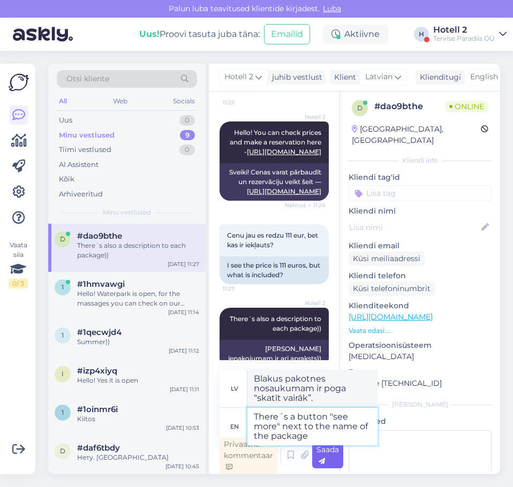
type textarea "There´s a button "see more" next to the name of the package"
click at [322, 452] on span "Saada" at bounding box center [327, 455] width 22 height 21
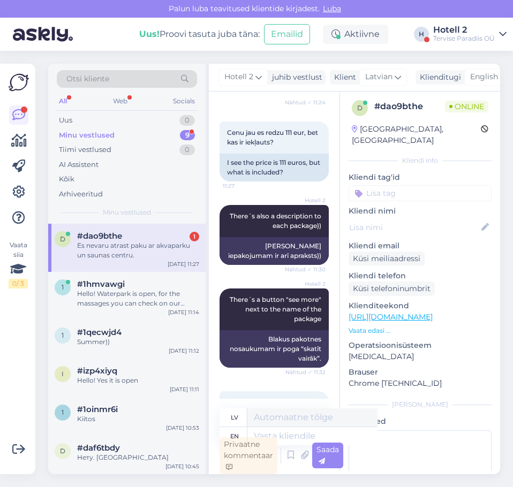
scroll to position [342, 0]
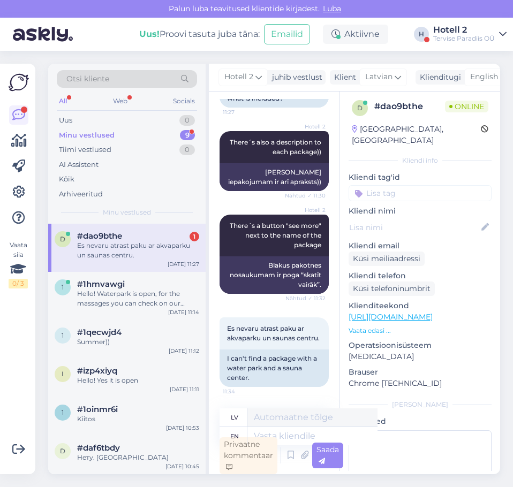
click at [149, 247] on div "Es nevaru atrast paku ar akvaparku un saunas centru." at bounding box center [138, 250] width 122 height 19
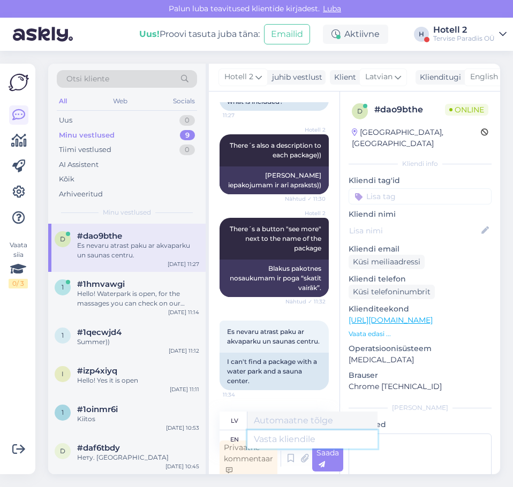
click at [266, 437] on textarea at bounding box center [312, 439] width 130 height 18
type textarea "If"
type textarea "Ja"
type textarea "If you"
type textarea "Ja jūs"
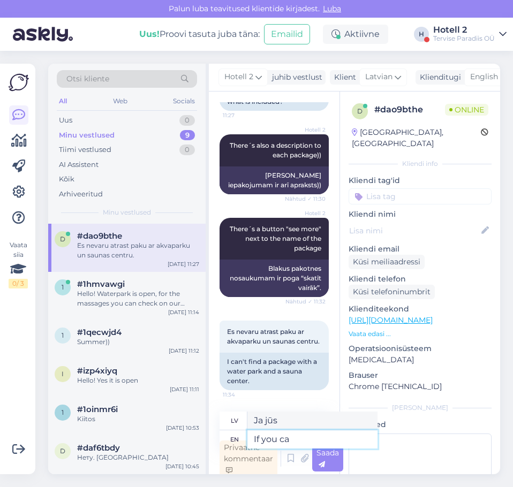
type textarea "If you can"
type textarea "Ja jūs varat"
type textarea "If you can´"
type textarea "Ja vari"
type textarea "If you can´t"
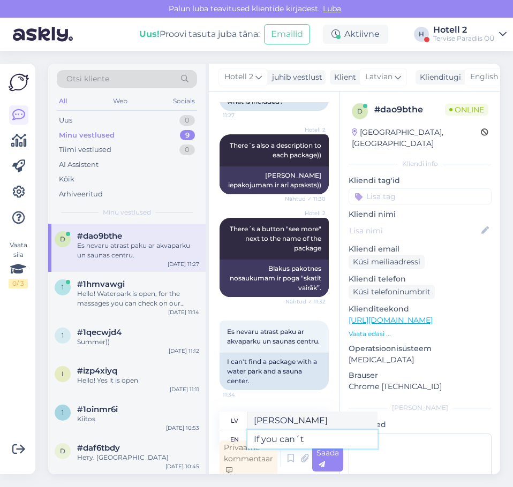
type textarea "Ja nevarat"
type textarea "If you can´t manage"
type textarea "Ja nevari tikt galā"
type textarea "If you can´t manage to"
type textarea "Ja jums neizdodas tikt galā"
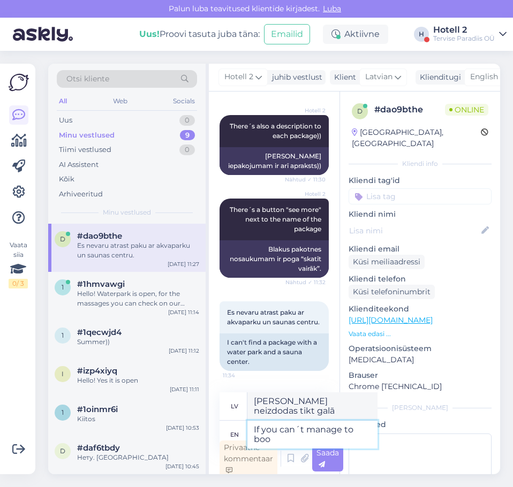
type textarea "If you can´t manage to boo"
type textarea "Ja neizdodas svilpt"
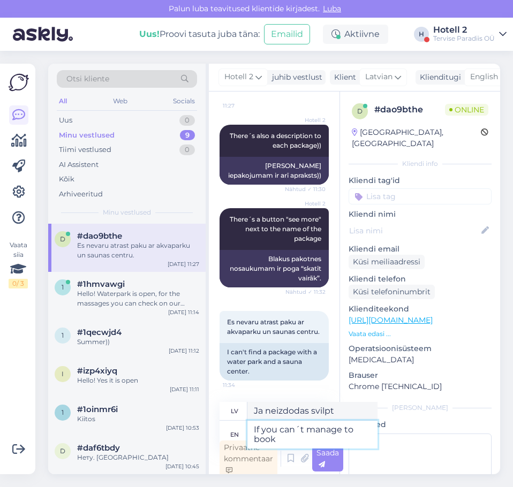
type textarea "If you can´t manage to book o"
type textarea "Ja jums neizdodas rezervēt"
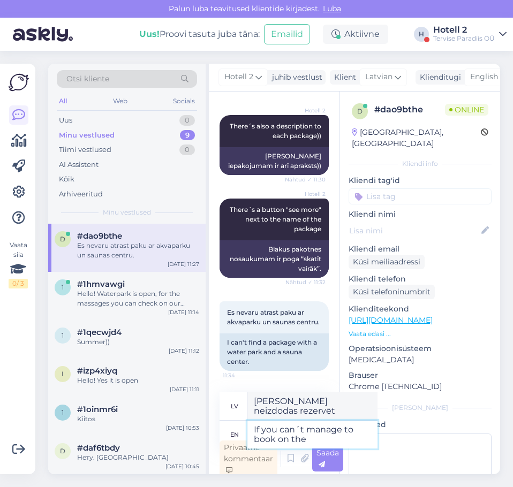
type textarea "If you can´t manage to book on the"
type textarea "Ja jums neizdodas rezervēt vietnē"
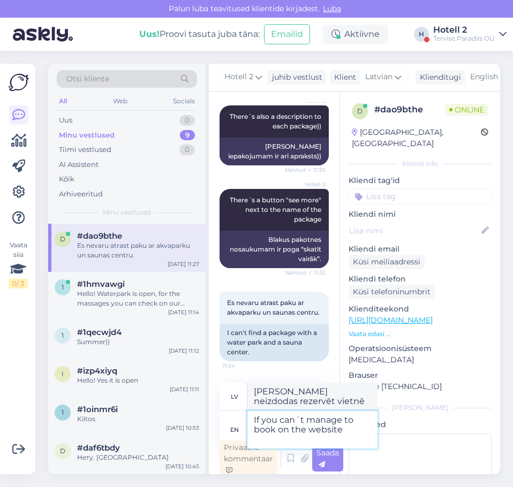
type textarea "If you can´t manage to book on the website"
type textarea "Ja nevarat veikt rezervāciju tīmekļa vietnē"
type textarea "If you can´t manage to book on the website you"
type textarea "Ja nevarat veikt rezervāciju tīmekļa vietnē,"
type textarea "If you can´t manage to book on the website you can al"
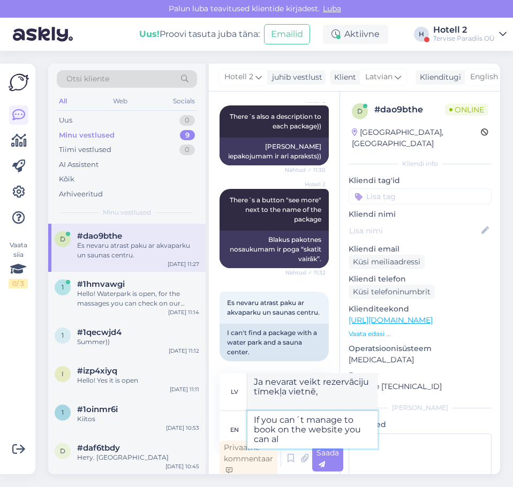
type textarea "Ja nevarat veikt rezervāciju tīmekļa vietnē, varat"
type textarea "If you can´t manage to book on the website you can also s"
type textarea "Ja nevarat veikt rezervāciju tīmekļa vietnē, varat arī"
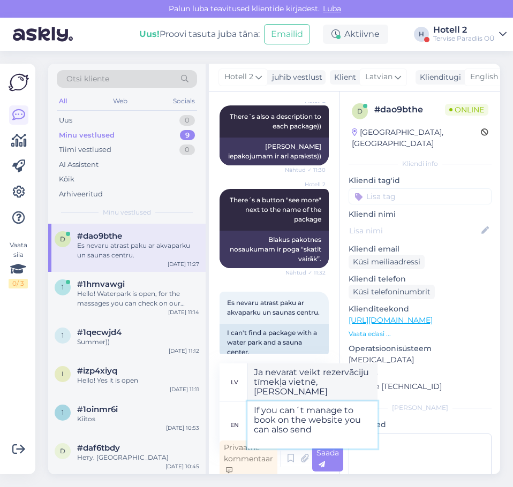
type textarea "If you can´t manage to book on the website you can also send a"
type textarea "Ja nevarat veikt rezervāciju tīmekļa vietnē, varat arī nosūtīt"
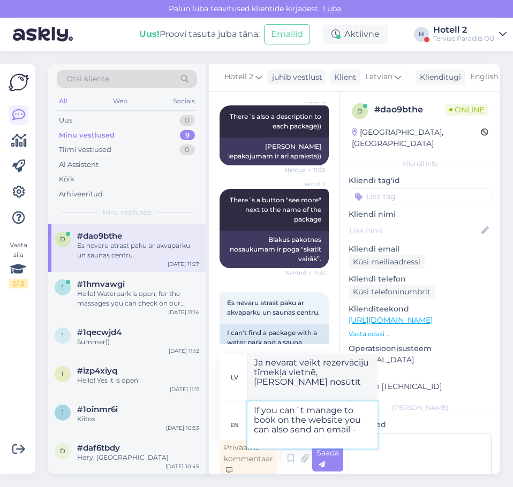
type textarea "If you can´t manage to book on the website you can also send an email -"
type textarea "Ja nevarat veikt rezervāciju vietnē, varat arī nosūtīt e-pastu -"
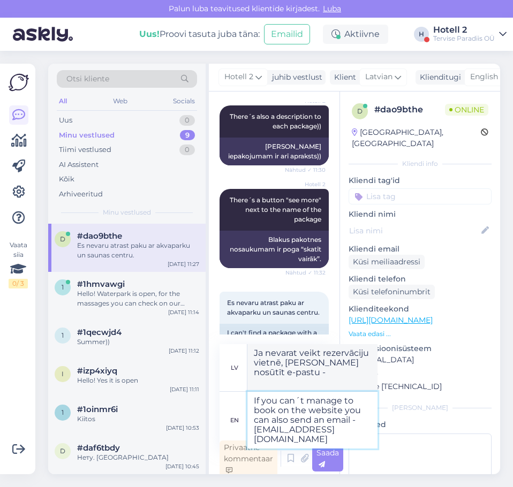
type textarea "If you can´t manage to book on the website you can also send an email - sales@s…"
type textarea "Ja nevarat veikt rezervāciju tīmekļa vietnē, varat arī nosūtīt e-pastu uz adres…"
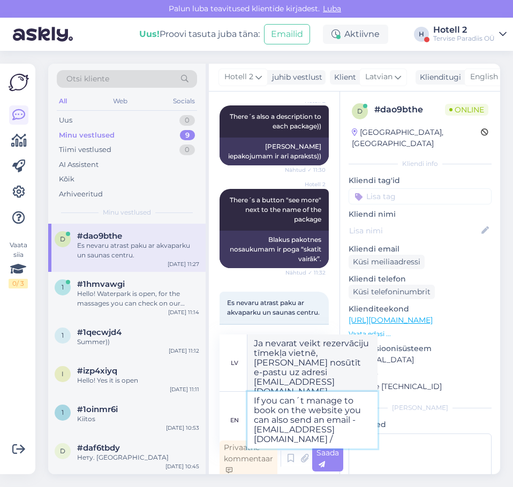
type textarea "If you can´t manage to book on the website you can also send an email - sales@s…"
type textarea "Ja nevarat veikt rezervāciju tīmekļa vietnē, varat arī nosūtīt e-pastu uz adres…"
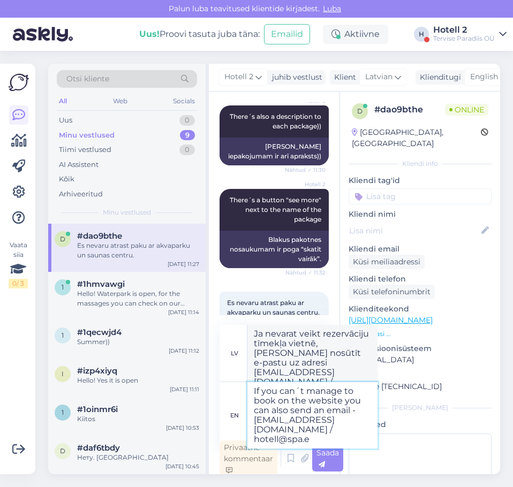
type textarea "If you can´t manage to book on the website you can also send an email - sales@s…"
type textarea "Ja nevarat veikt rezervāciju tīmekļa vietnē, varat arī nosūtīt e-pastu uz adres…"
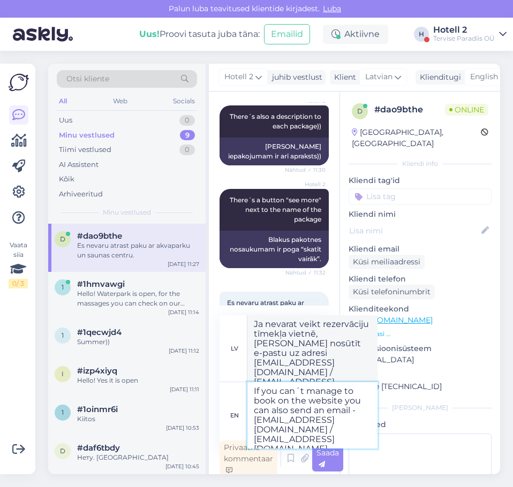
type textarea "If you can´t manage to book on the website you can also send an email - sales@s…"
click at [328, 457] on div "Saada" at bounding box center [327, 459] width 31 height 26
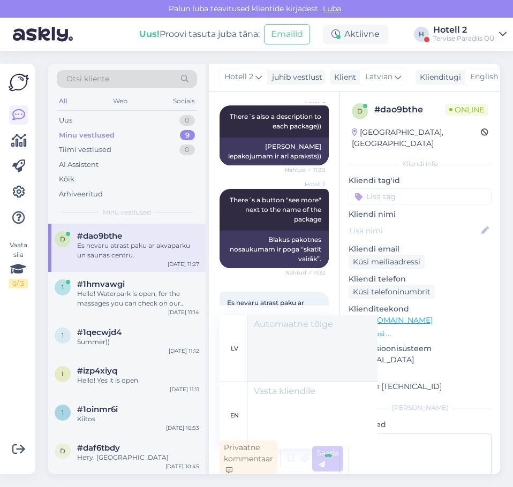
scroll to position [3, 0]
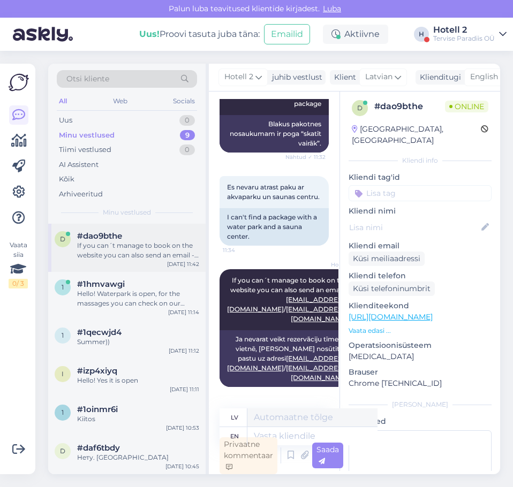
click at [131, 252] on div "If you can´t manage to book on the website you can also send an email - sales@s…" at bounding box center [138, 250] width 122 height 19
drag, startPoint x: 132, startPoint y: 296, endPoint x: 134, endPoint y: 307, distance: 11.5
click at [132, 296] on div "Hello! Waterpark is open, for the massages you can check on our website or cont…" at bounding box center [138, 298] width 122 height 19
